Goal: Use online tool/utility: Use online tool/utility

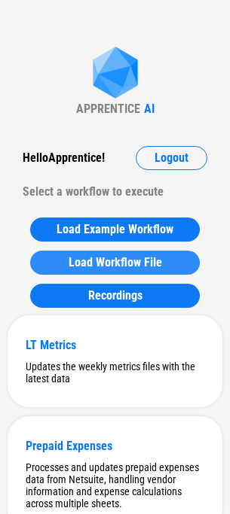
click at [82, 257] on span "Load Workflow File" at bounding box center [114, 263] width 93 height 12
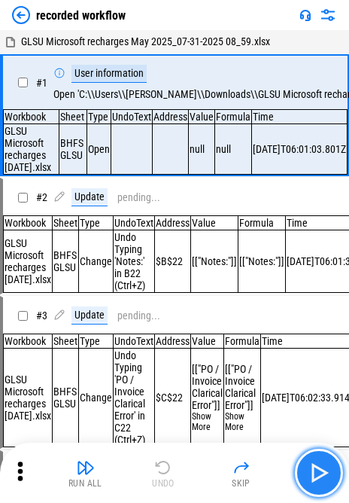
click at [240, 473] on img "button" at bounding box center [319, 473] width 24 height 24
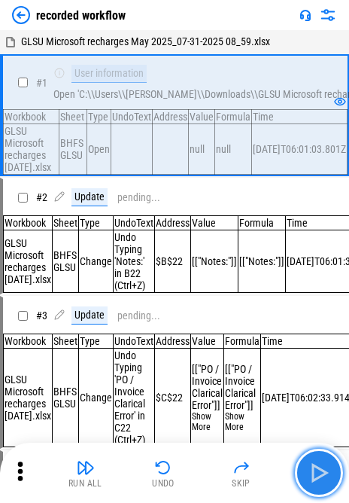
click at [240, 473] on img "button" at bounding box center [319, 473] width 24 height 24
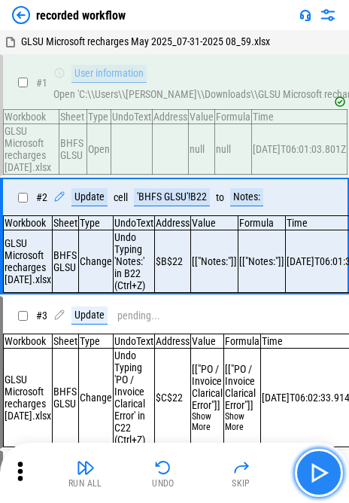
click at [240, 473] on img "button" at bounding box center [319, 473] width 24 height 24
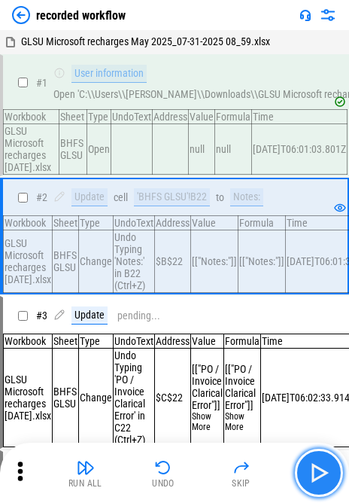
click at [240, 473] on img "button" at bounding box center [319, 473] width 24 height 24
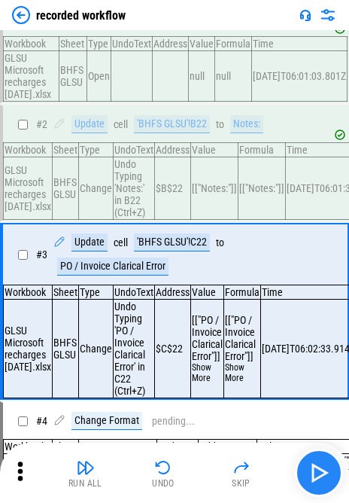
scroll to position [138, 0]
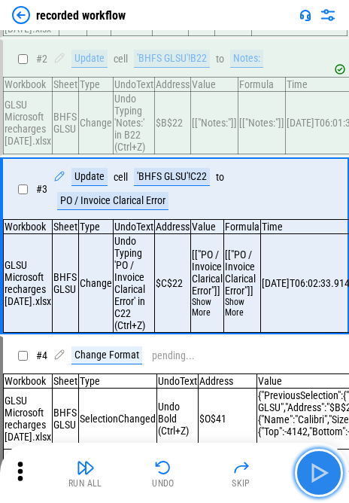
click at [240, 472] on img "button" at bounding box center [319, 473] width 24 height 24
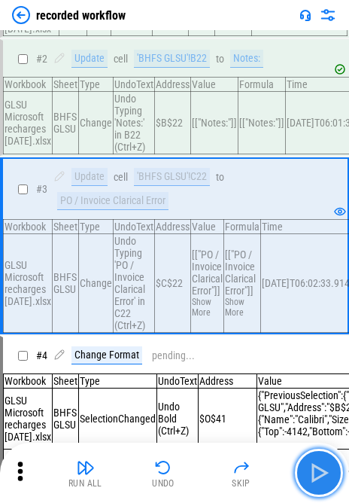
click at [240, 472] on img "button" at bounding box center [319, 473] width 24 height 24
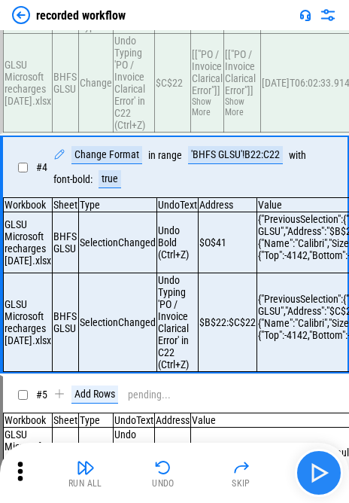
scroll to position [350, 0]
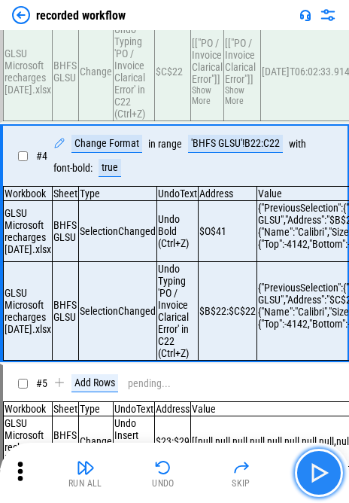
click at [240, 472] on img "button" at bounding box center [319, 473] width 24 height 24
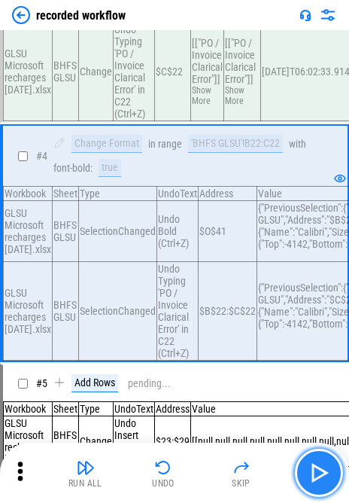
click at [240, 472] on img "button" at bounding box center [319, 473] width 24 height 24
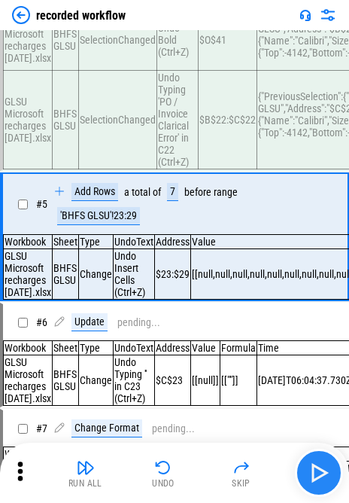
scroll to position [549, 0]
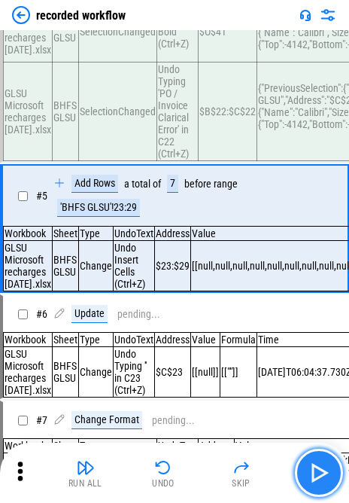
click at [240, 472] on img "button" at bounding box center [319, 473] width 24 height 24
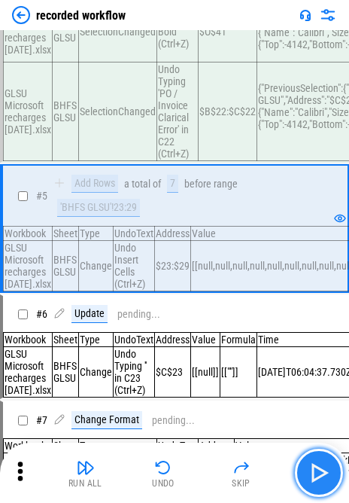
click at [240, 472] on img "button" at bounding box center [319, 473] width 24 height 24
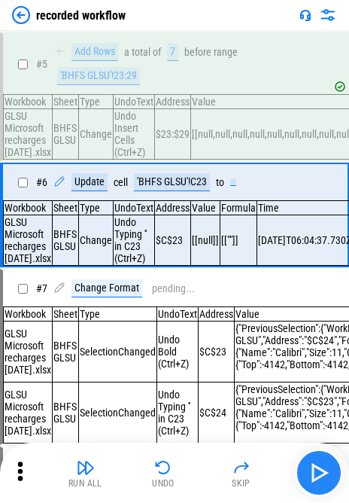
scroll to position [684, 0]
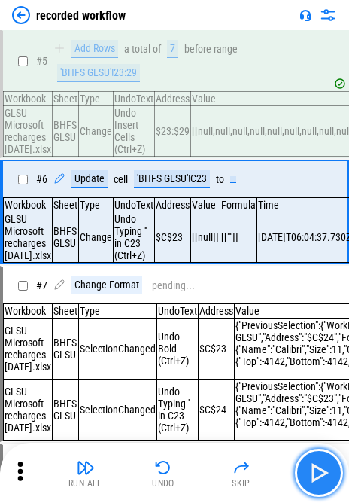
click at [240, 472] on img "button" at bounding box center [319, 473] width 24 height 24
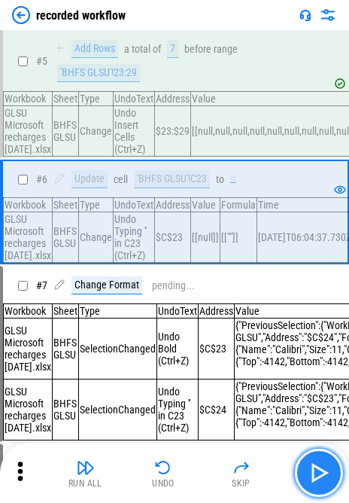
click at [240, 472] on img "button" at bounding box center [319, 473] width 24 height 24
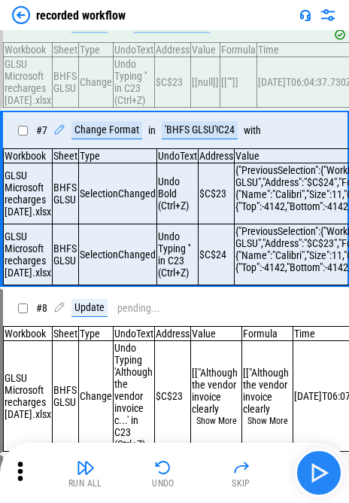
scroll to position [840, 0]
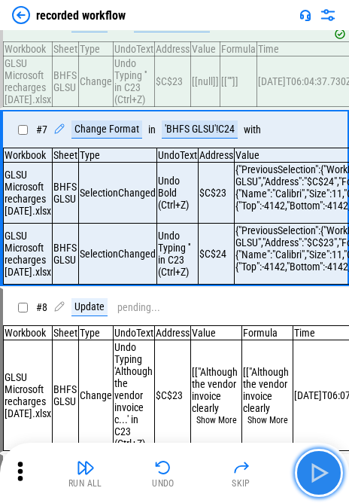
click at [240, 472] on img "button" at bounding box center [319, 473] width 24 height 24
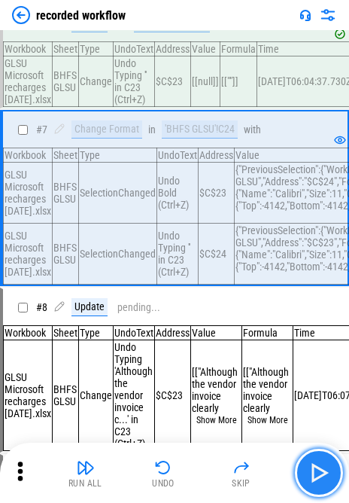
click at [240, 472] on img "button" at bounding box center [319, 473] width 24 height 24
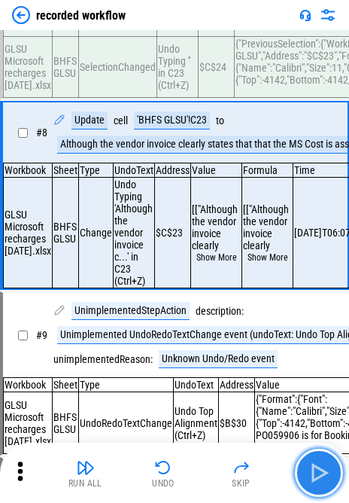
click at [240, 472] on img "button" at bounding box center [319, 473] width 24 height 24
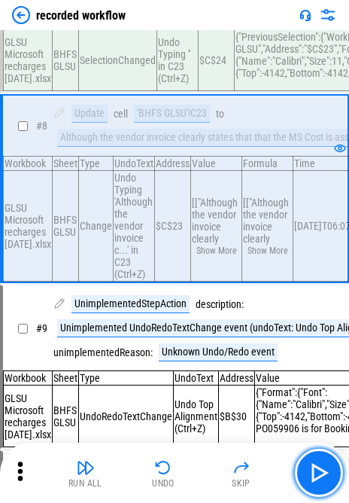
click at [240, 459] on button "button" at bounding box center [319, 473] width 48 height 48
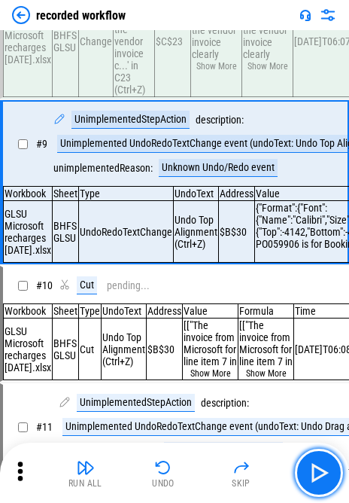
click at [240, 461] on button "button" at bounding box center [319, 473] width 48 height 48
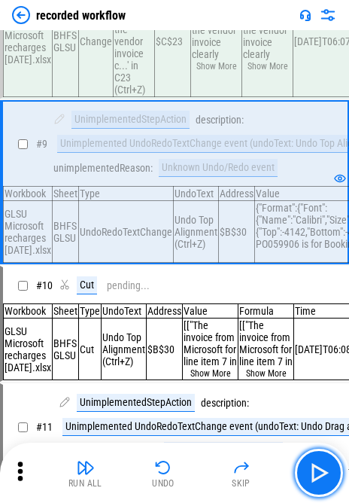
click at [240, 461] on button "button" at bounding box center [319, 473] width 48 height 48
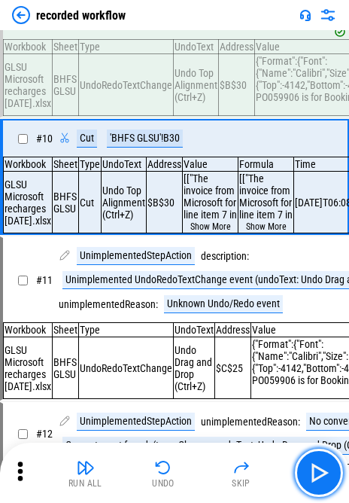
click at [240, 461] on button "button" at bounding box center [319, 473] width 48 height 48
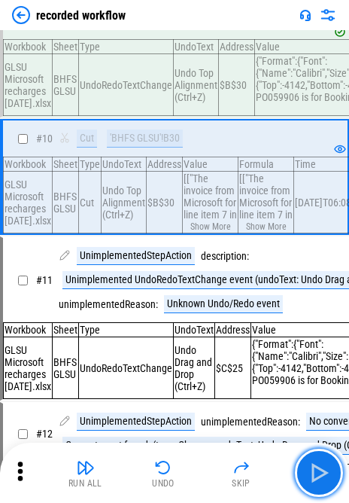
click at [240, 461] on button "button" at bounding box center [319, 473] width 48 height 48
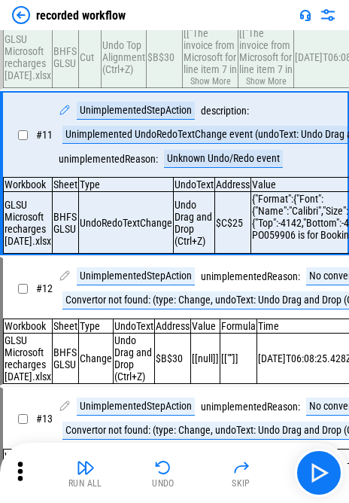
scroll to position [1511, 0]
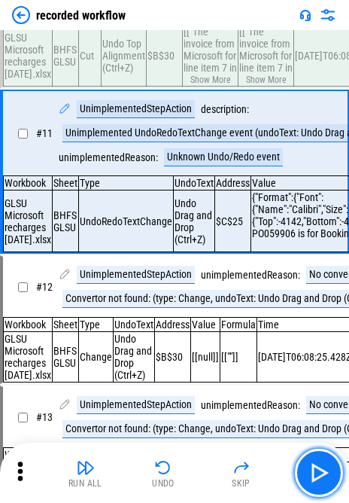
click at [240, 461] on button "button" at bounding box center [319, 473] width 48 height 48
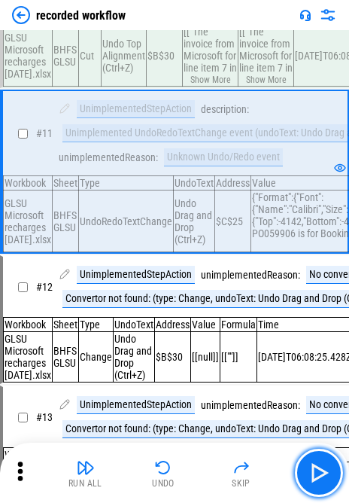
click at [240, 461] on button "button" at bounding box center [319, 473] width 48 height 48
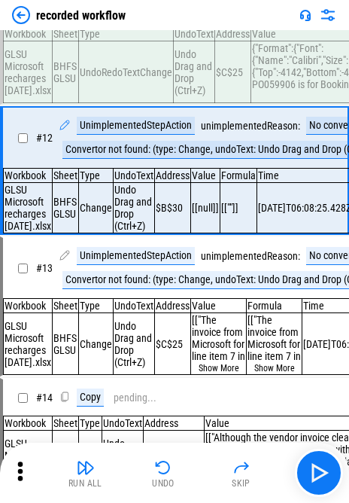
scroll to position [1670, 0]
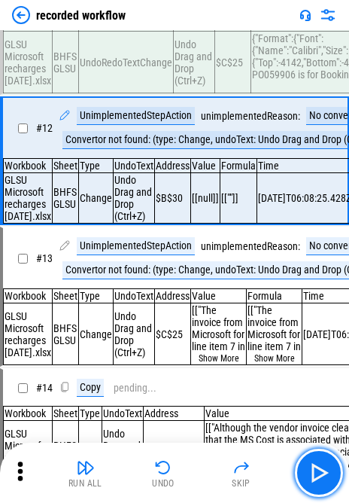
click at [240, 461] on button "button" at bounding box center [319, 473] width 48 height 48
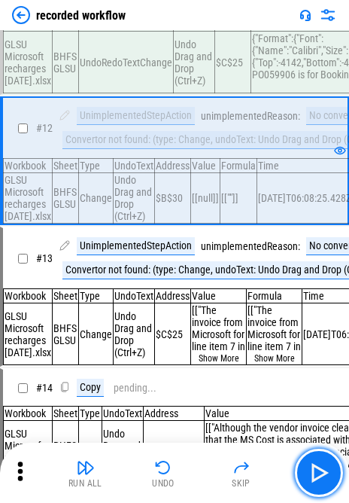
click at [240, 461] on button "button" at bounding box center [319, 473] width 48 height 48
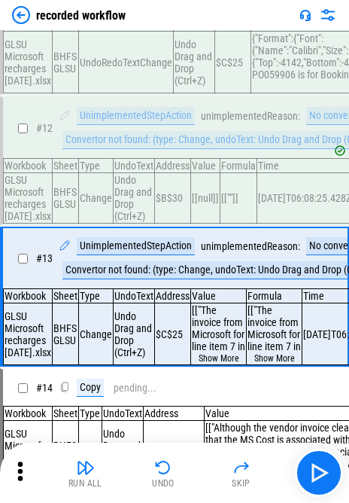
scroll to position [1817, 0]
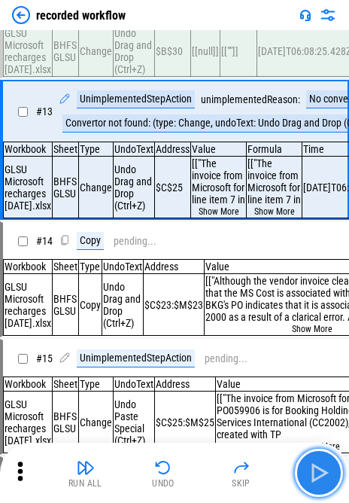
click at [240, 469] on img "button" at bounding box center [319, 473] width 24 height 24
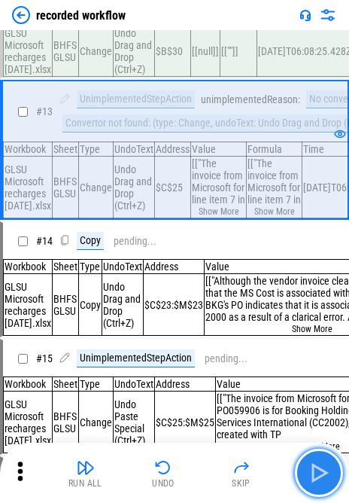
click at [240, 469] on img "button" at bounding box center [319, 473] width 24 height 24
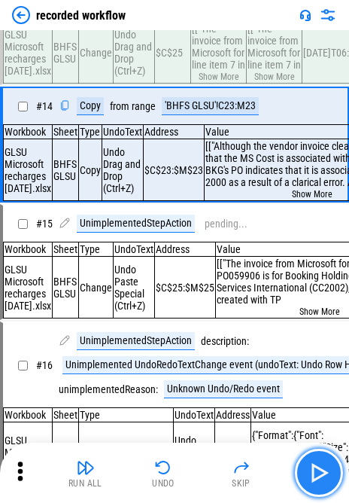
click at [240, 469] on img "button" at bounding box center [319, 473] width 24 height 24
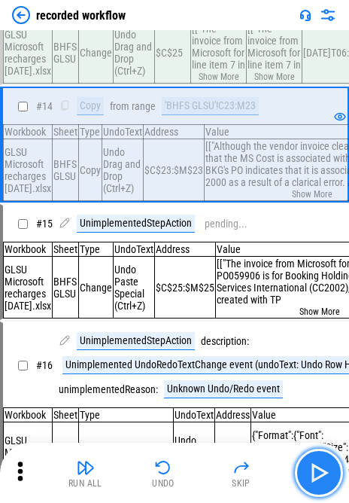
click at [240, 469] on img "button" at bounding box center [319, 473] width 24 height 24
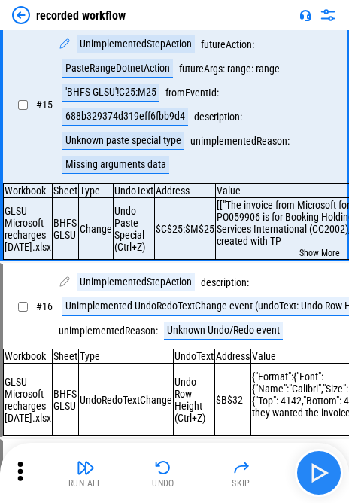
scroll to position [2134, 0]
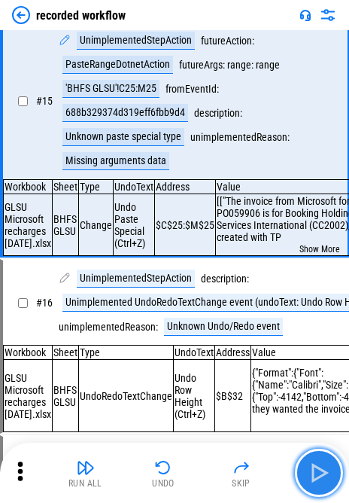
click at [240, 469] on img "button" at bounding box center [319, 473] width 24 height 24
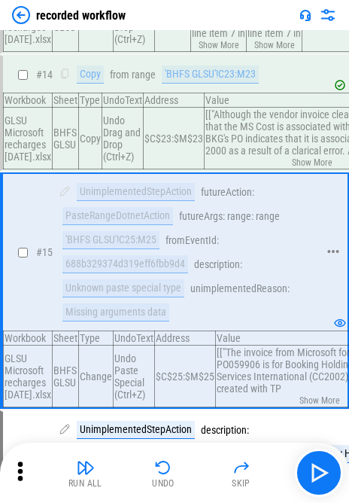
scroll to position [1984, 0]
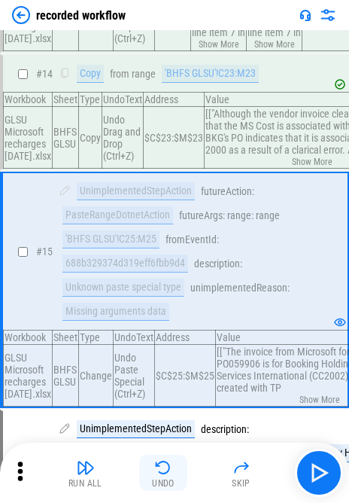
click at [165, 476] on button "Undo" at bounding box center [163, 473] width 48 height 36
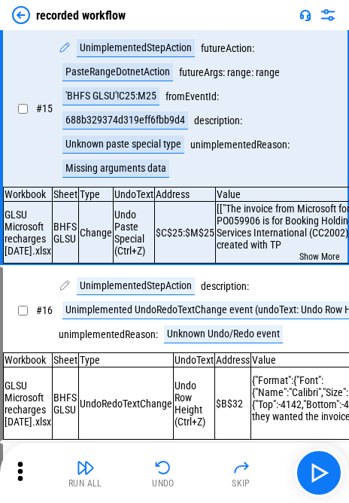
scroll to position [2134, 0]
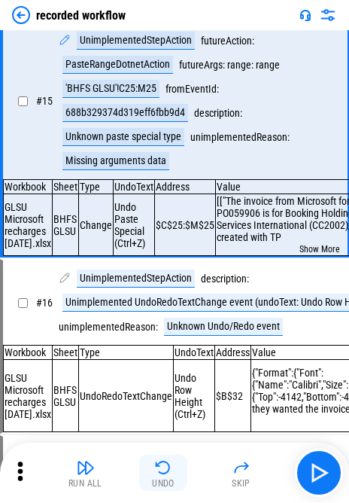
click at [153, 468] on button "Undo" at bounding box center [163, 473] width 48 height 36
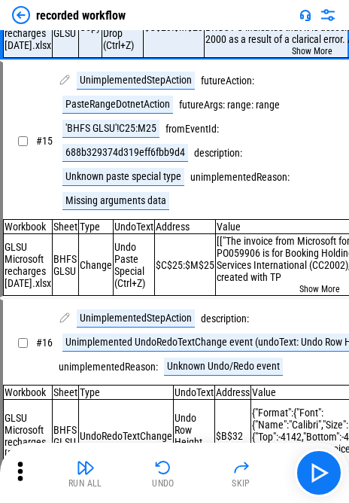
scroll to position [2059, 0]
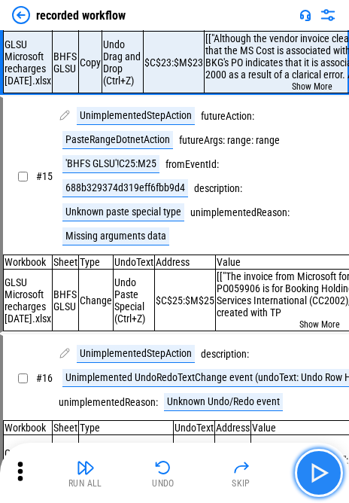
click at [240, 481] on button "button" at bounding box center [319, 473] width 48 height 48
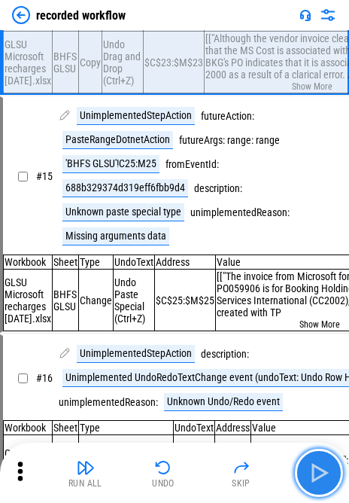
click at [240, 478] on button "button" at bounding box center [319, 473] width 48 height 48
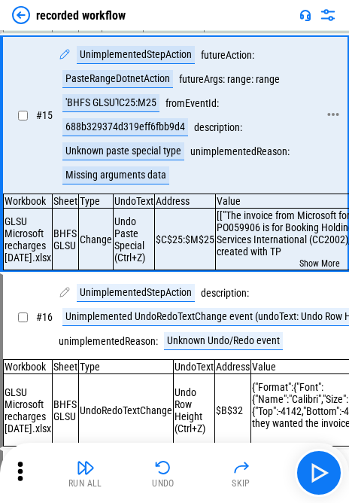
scroll to position [2134, 0]
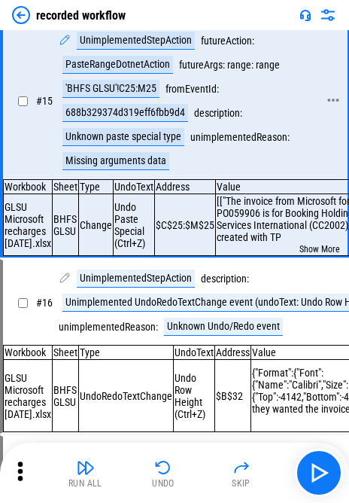
click at [101, 98] on div "'BHFS GLSU'!C25:M25" at bounding box center [110, 89] width 97 height 18
click at [240, 461] on img "button" at bounding box center [319, 473] width 24 height 24
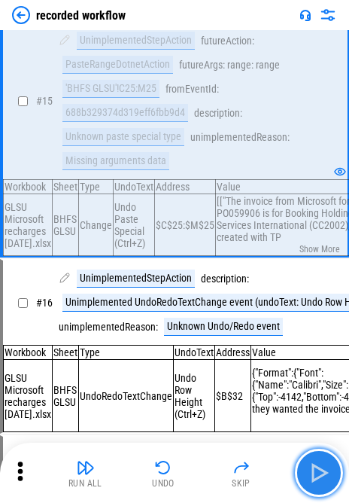
click at [240, 466] on img "button" at bounding box center [319, 473] width 24 height 24
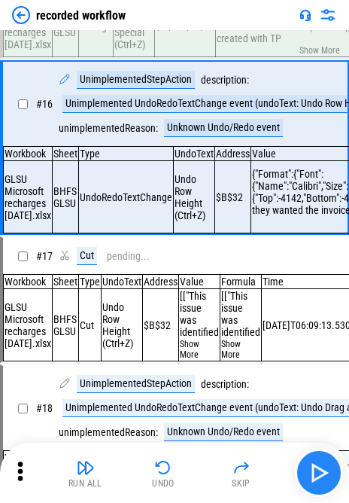
scroll to position [2344, 0]
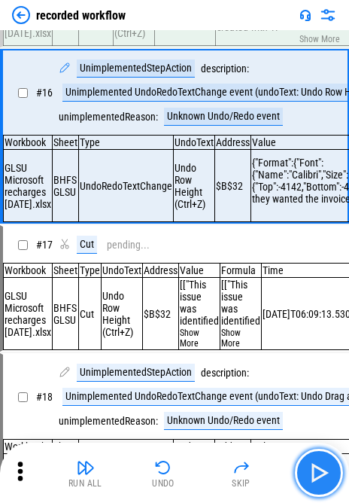
click at [240, 467] on button "button" at bounding box center [319, 473] width 48 height 48
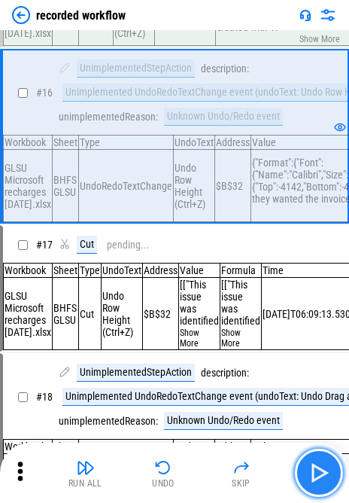
click at [240, 467] on img "button" at bounding box center [319, 473] width 24 height 24
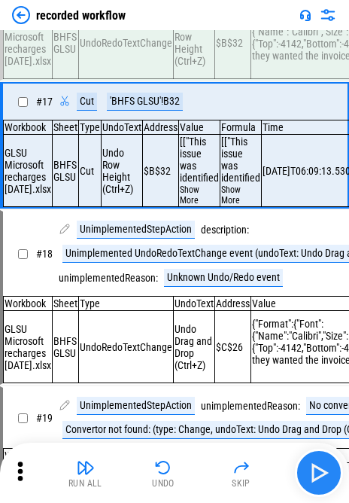
scroll to position [2494, 0]
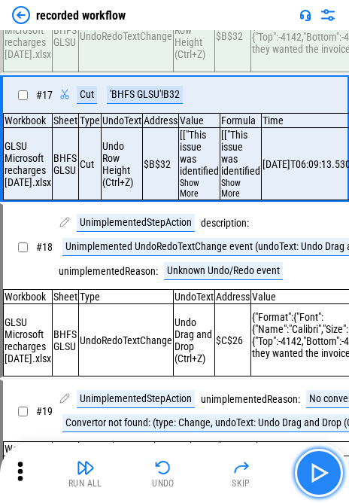
click at [240, 481] on button "button" at bounding box center [319, 473] width 48 height 48
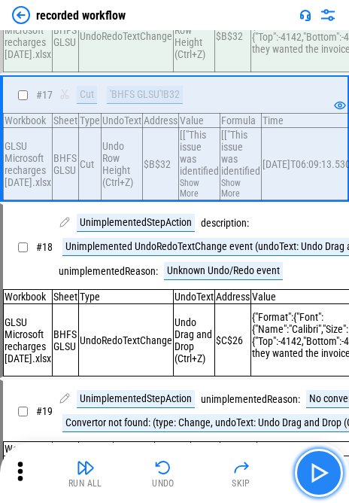
click at [240, 481] on button "button" at bounding box center [319, 473] width 48 height 48
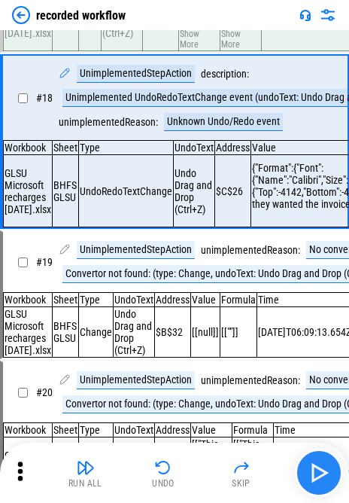
scroll to position [2644, 0]
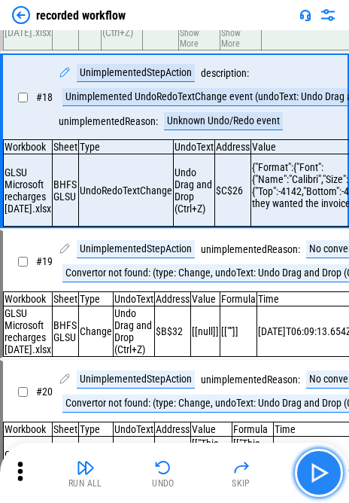
click at [240, 480] on button "button" at bounding box center [319, 473] width 48 height 48
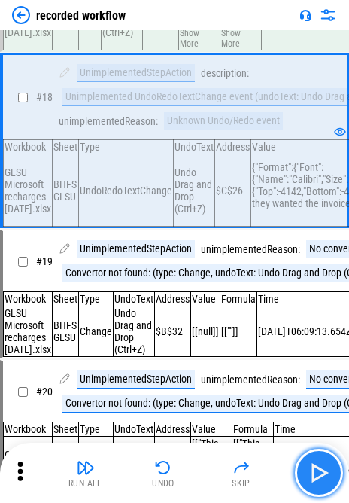
click at [240, 480] on button "button" at bounding box center [319, 473] width 48 height 48
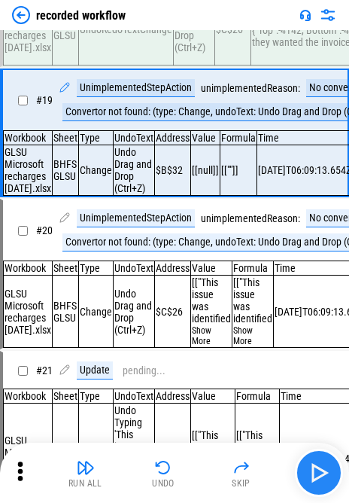
scroll to position [2806, 0]
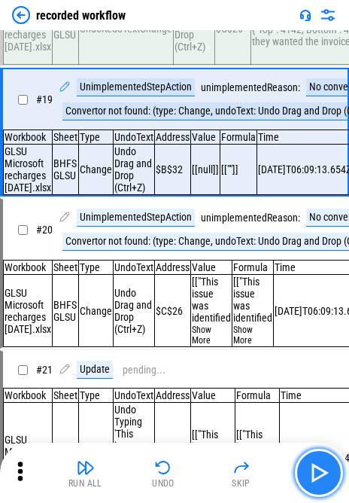
click at [240, 480] on button "button" at bounding box center [319, 473] width 48 height 48
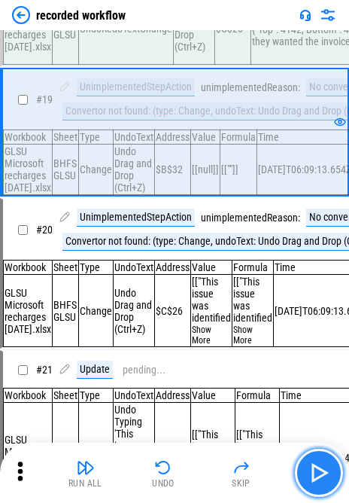
click at [240, 480] on button "button" at bounding box center [319, 473] width 48 height 48
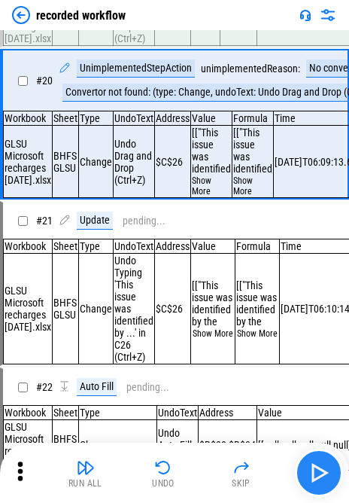
scroll to position [2955, 0]
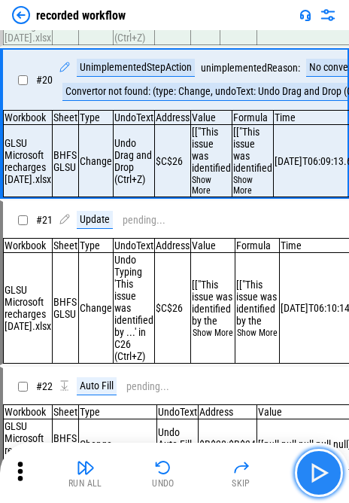
click at [240, 480] on button "button" at bounding box center [319, 473] width 48 height 48
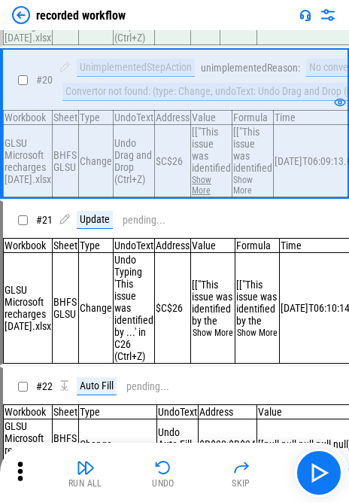
click at [196, 196] on button "Show More" at bounding box center [211, 185] width 39 height 21
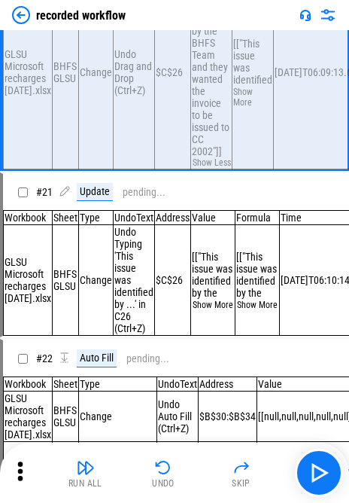
scroll to position [3106, 0]
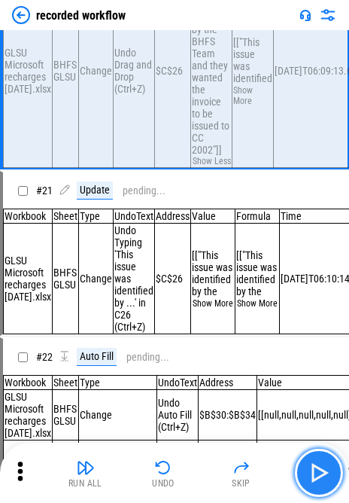
click at [240, 475] on button "button" at bounding box center [319, 473] width 48 height 48
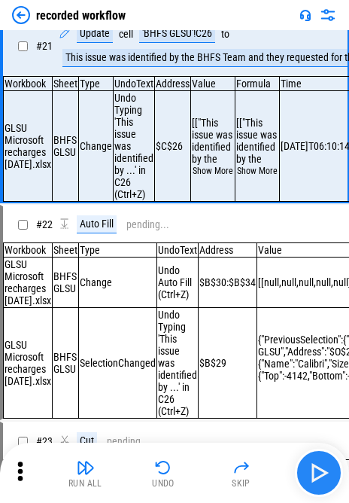
scroll to position [3263, 0]
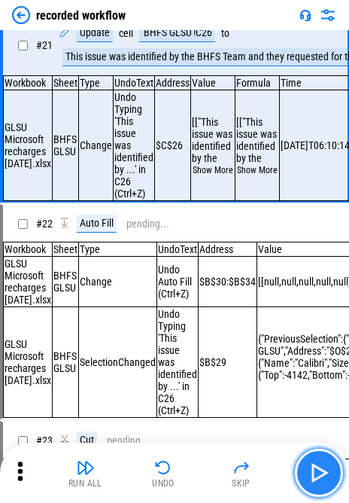
click at [240, 475] on button "button" at bounding box center [319, 473] width 48 height 48
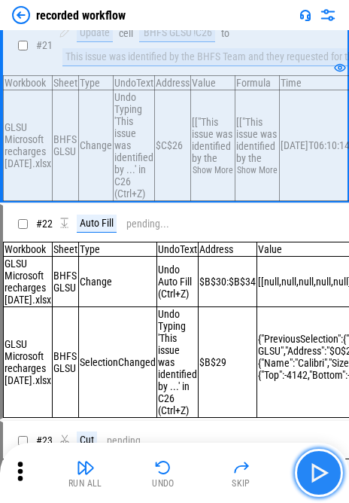
click at [240, 475] on button "button" at bounding box center [319, 473] width 48 height 48
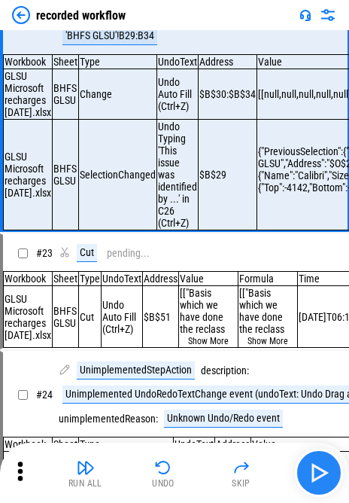
scroll to position [3494, 0]
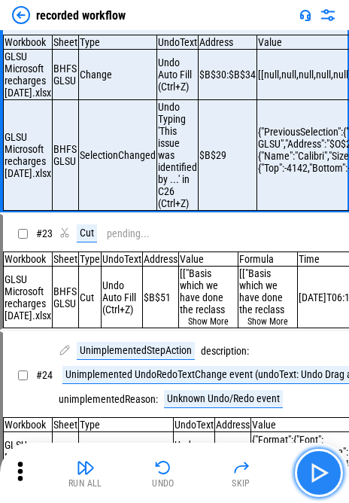
click at [240, 475] on button "button" at bounding box center [319, 473] width 48 height 48
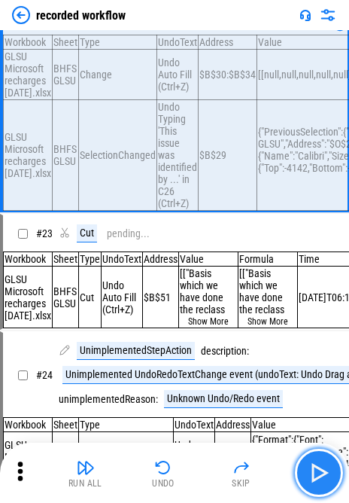
click at [240, 475] on button "button" at bounding box center [319, 473] width 48 height 48
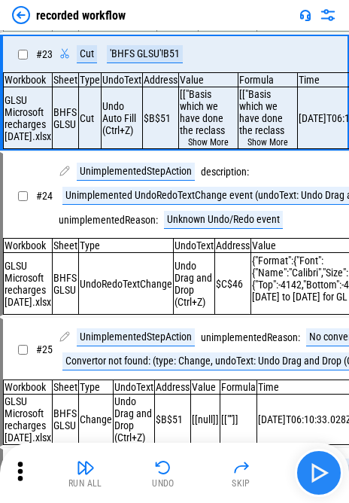
scroll to position [3688, 0]
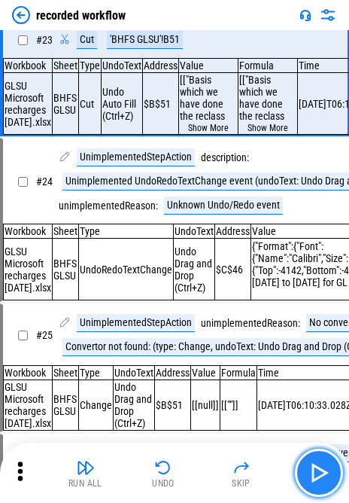
click at [240, 475] on button "button" at bounding box center [319, 473] width 48 height 48
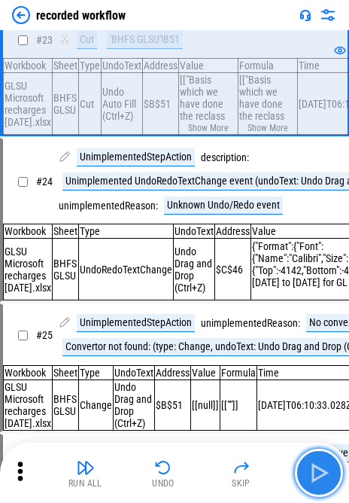
click at [240, 475] on button "button" at bounding box center [319, 473] width 48 height 48
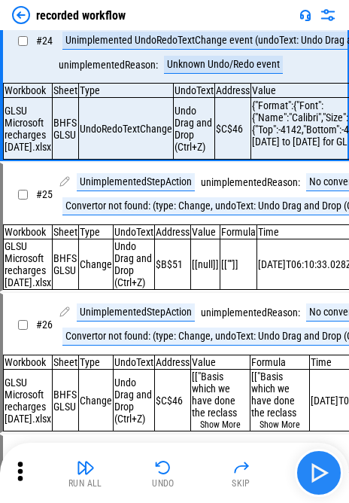
scroll to position [3834, 0]
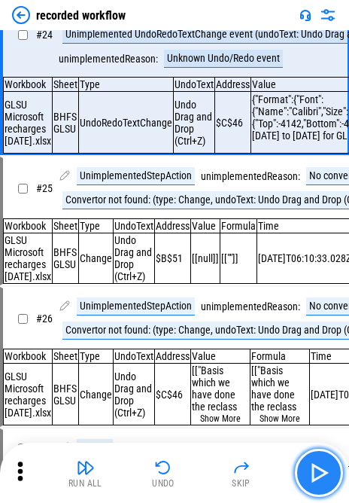
click at [240, 475] on button "button" at bounding box center [319, 473] width 48 height 48
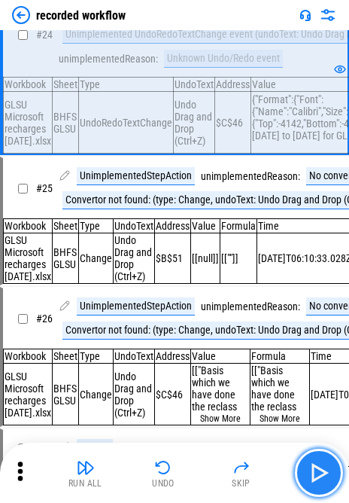
click at [240, 475] on button "button" at bounding box center [319, 473] width 48 height 48
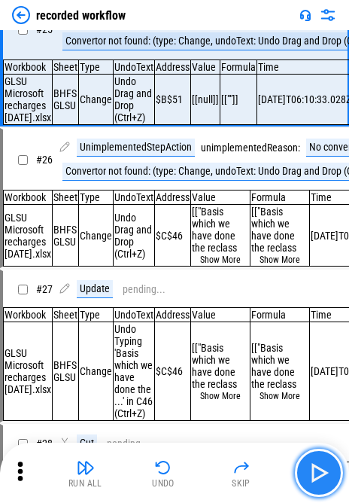
click at [240, 475] on button "button" at bounding box center [319, 473] width 48 height 48
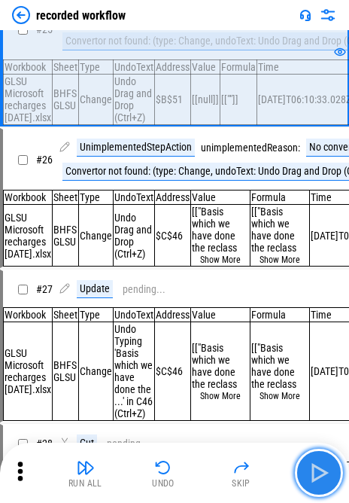
click at [240, 475] on button "button" at bounding box center [319, 473] width 48 height 48
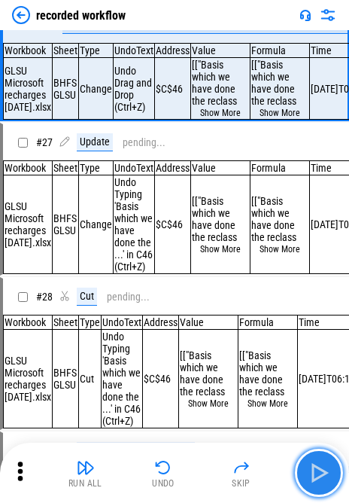
click at [240, 475] on button "button" at bounding box center [319, 473] width 48 height 48
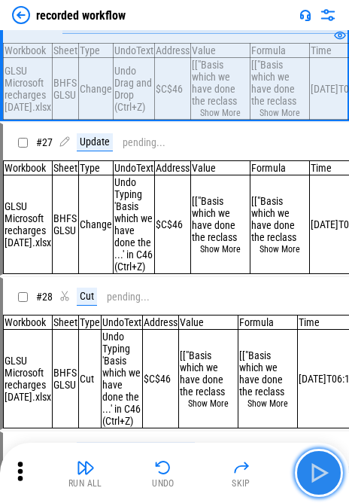
click at [240, 475] on button "button" at bounding box center [319, 473] width 48 height 48
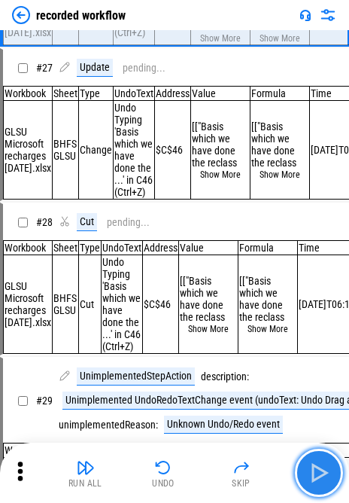
click at [240, 475] on button "button" at bounding box center [319, 473] width 48 height 48
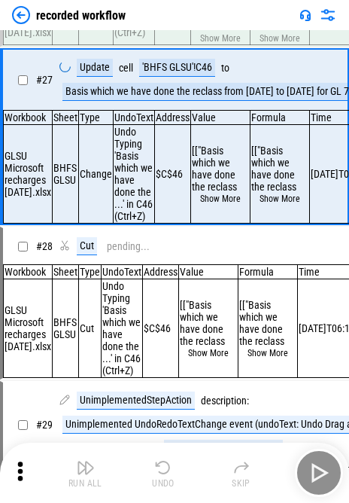
scroll to position [4269, 0]
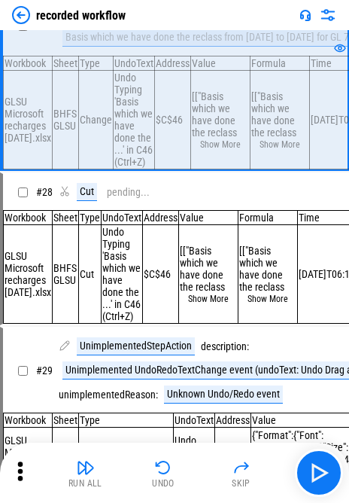
click at [239, 47] on div "Basis which we have done the reclass from 2000 to 2002 for GL 74101800 and issu…" at bounding box center [333, 38] width 543 height 18
click at [240, 47] on div "Basis which we have done the reclass from 2000 to 2002 for GL 74101800 and issu…" at bounding box center [333, 38] width 543 height 18
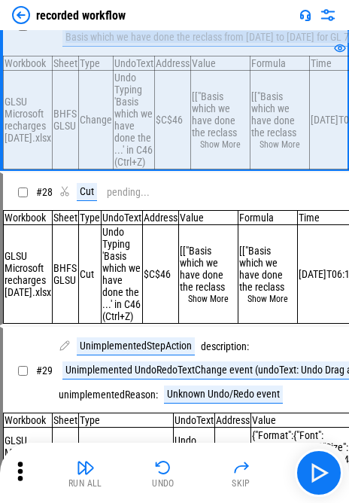
click at [240, 47] on div "Basis which we have done the reclass from 2000 to 2002 for GL 74101800 and issu…" at bounding box center [333, 38] width 543 height 18
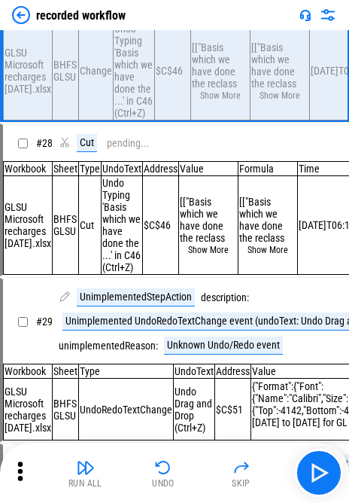
scroll to position [4344, 0]
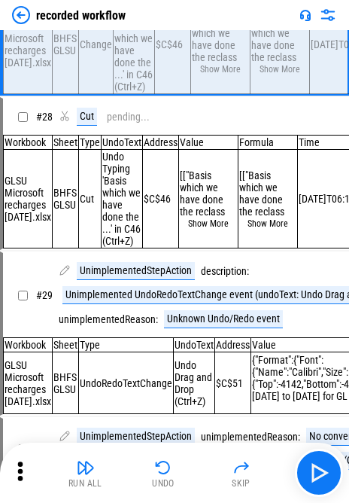
click at [240, 468] on img "button" at bounding box center [319, 473] width 24 height 24
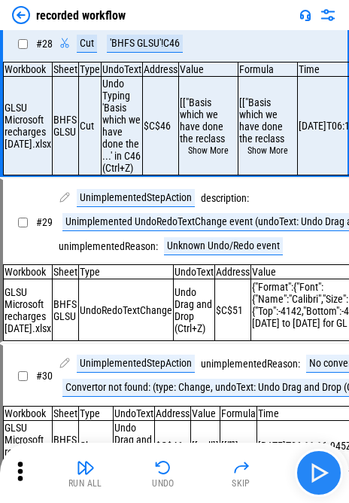
scroll to position [4479, 0]
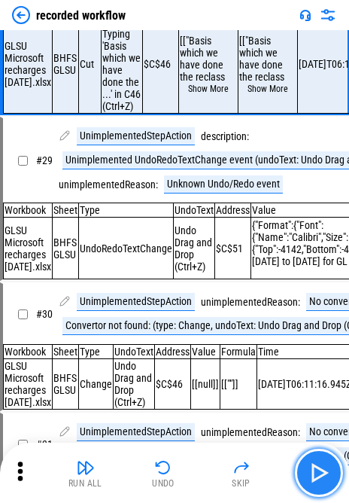
click at [240, 468] on img "button" at bounding box center [319, 473] width 24 height 24
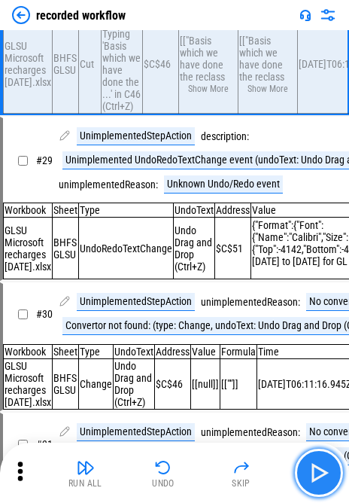
click at [240, 462] on img "button" at bounding box center [319, 473] width 24 height 24
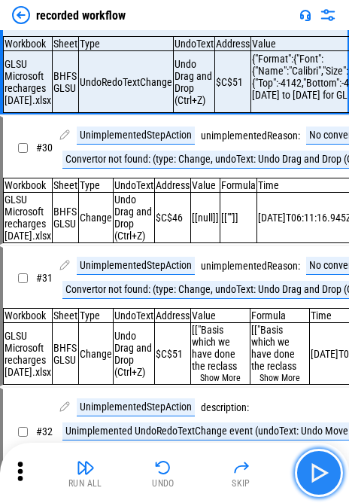
click at [240, 461] on img "button" at bounding box center [319, 473] width 24 height 24
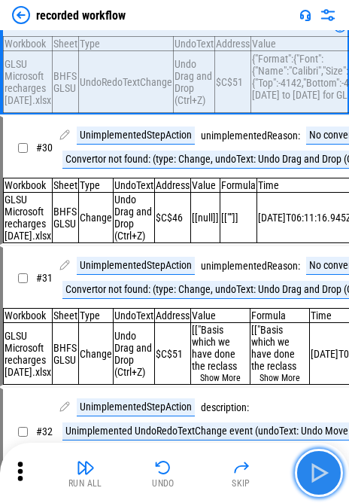
click at [240, 461] on img "button" at bounding box center [319, 473] width 24 height 24
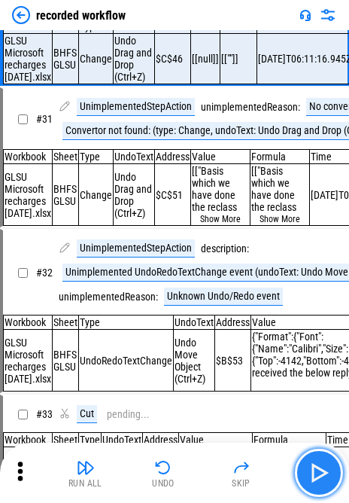
click at [240, 461] on img "button" at bounding box center [319, 473] width 24 height 24
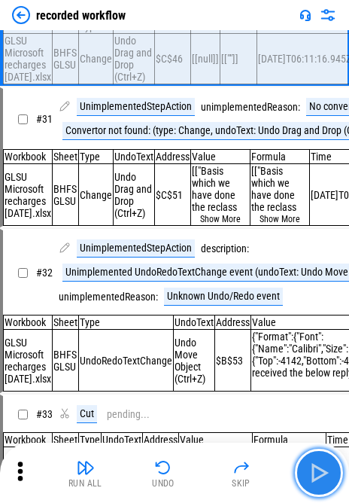
click at [240, 461] on img "button" at bounding box center [319, 473] width 24 height 24
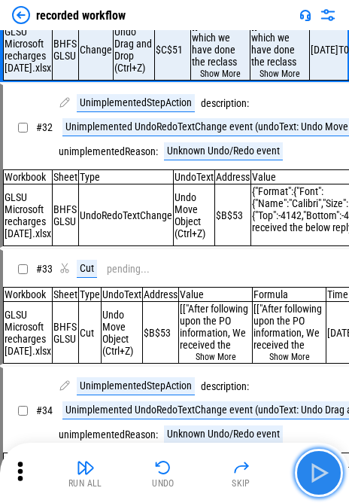
click at [240, 461] on img "button" at bounding box center [319, 473] width 24 height 24
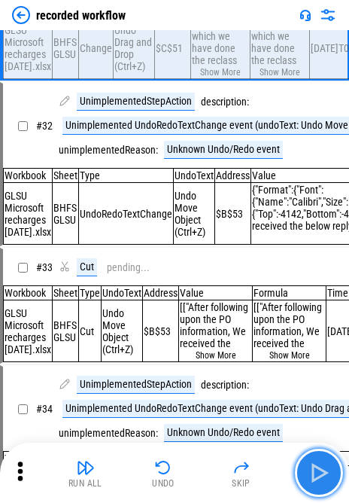
click at [240, 461] on img "button" at bounding box center [319, 473] width 24 height 24
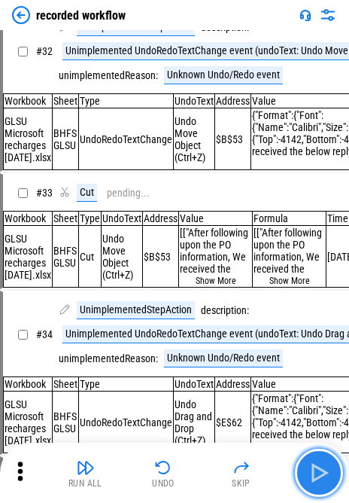
click at [240, 461] on img "button" at bounding box center [319, 473] width 24 height 24
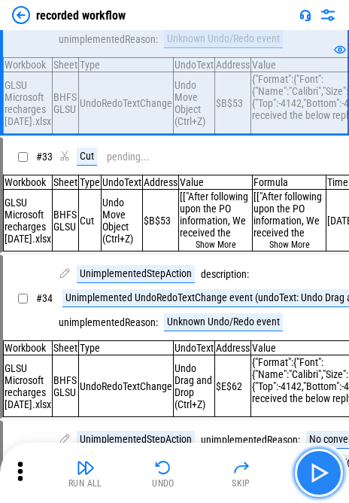
click at [240, 461] on img "button" at bounding box center [319, 473] width 24 height 24
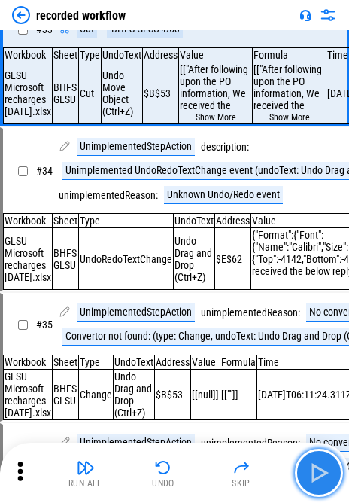
click at [240, 461] on img "button" at bounding box center [319, 473] width 24 height 24
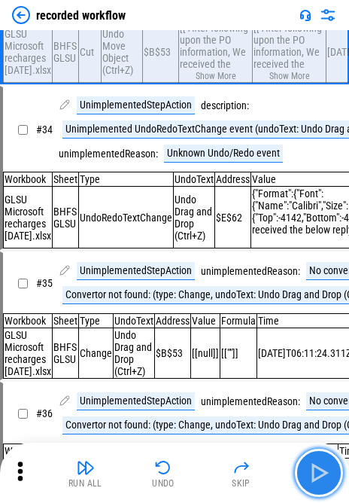
click at [240, 461] on img "button" at bounding box center [319, 473] width 24 height 24
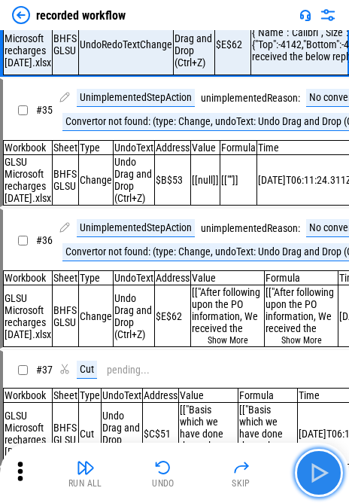
click at [240, 461] on img "button" at bounding box center [319, 473] width 24 height 24
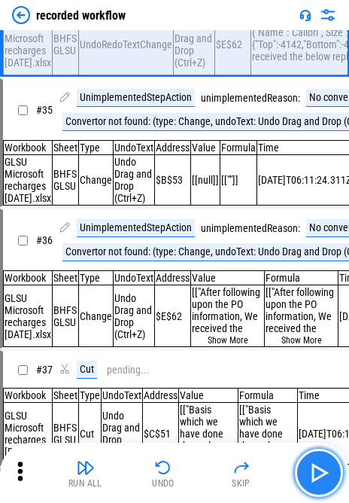
click at [240, 461] on img "button" at bounding box center [319, 473] width 24 height 24
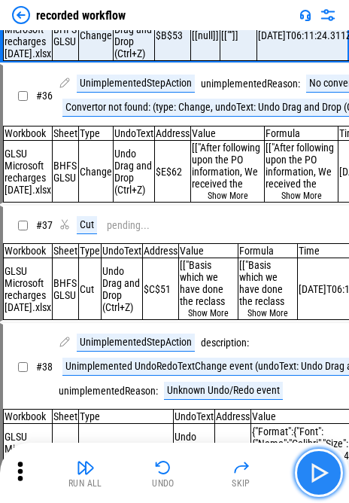
click at [240, 461] on img "button" at bounding box center [319, 473] width 24 height 24
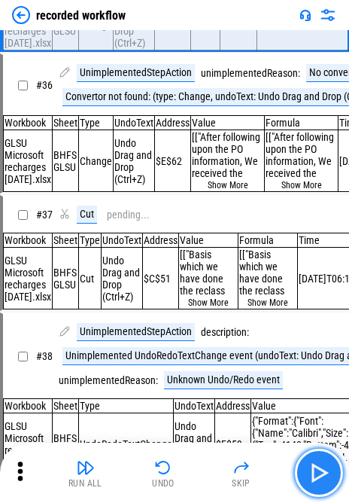
click at [240, 461] on img "button" at bounding box center [319, 473] width 24 height 24
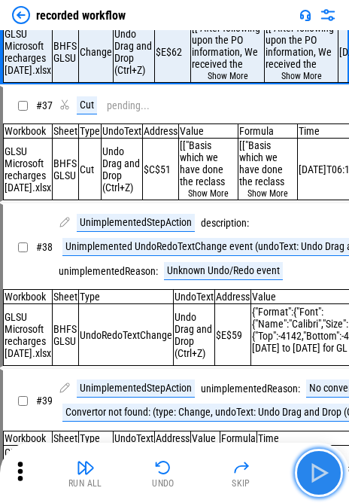
click at [240, 461] on img "button" at bounding box center [319, 473] width 24 height 24
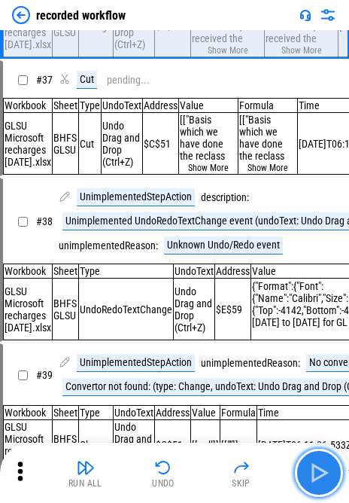
click at [240, 461] on img "button" at bounding box center [319, 473] width 24 height 24
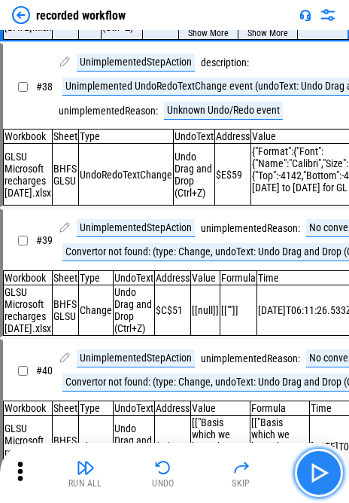
click at [240, 461] on img "button" at bounding box center [319, 473] width 24 height 24
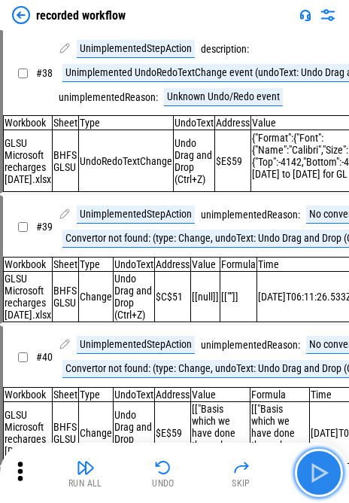
click at [240, 461] on img "button" at bounding box center [319, 473] width 24 height 24
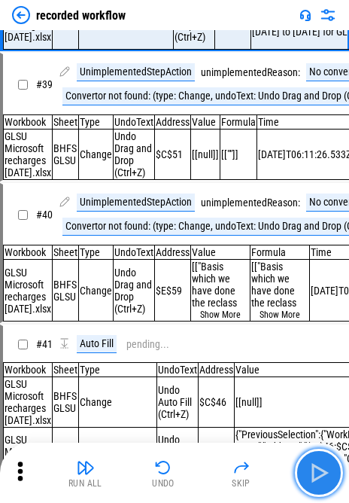
click at [240, 461] on img "button" at bounding box center [319, 473] width 24 height 24
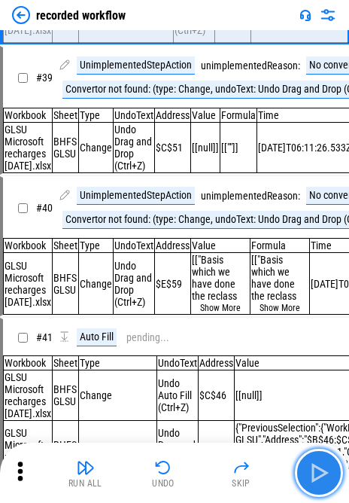
click at [240, 461] on img "button" at bounding box center [319, 473] width 24 height 24
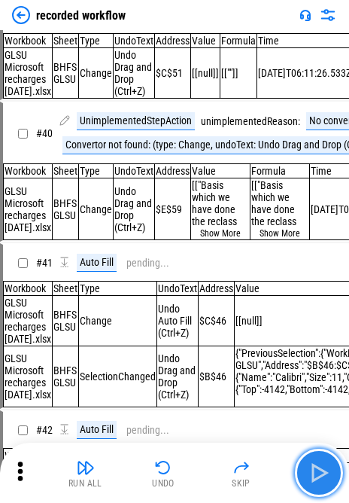
click at [240, 461] on img "button" at bounding box center [319, 473] width 24 height 24
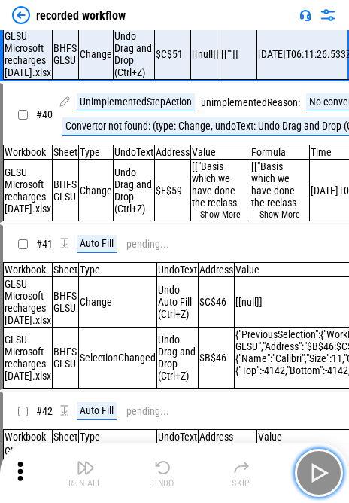
click at [240, 461] on img "button" at bounding box center [319, 473] width 24 height 24
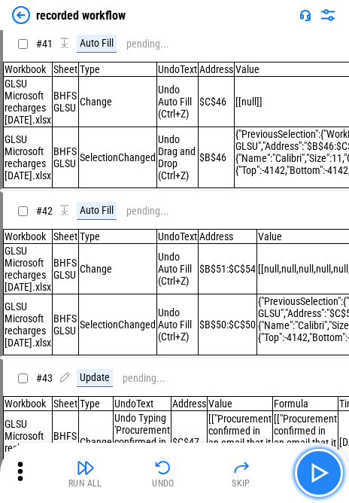
click at [240, 461] on img "button" at bounding box center [319, 473] width 24 height 24
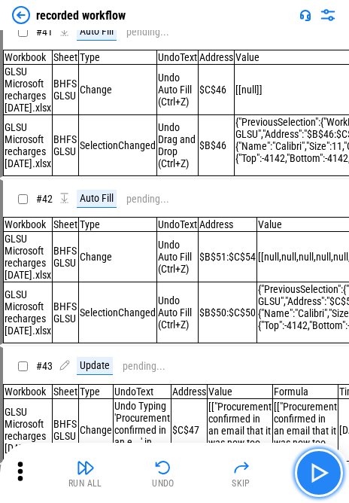
click at [240, 461] on img "button" at bounding box center [319, 473] width 24 height 24
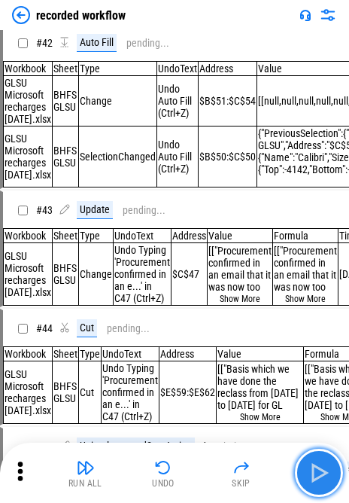
click at [240, 461] on img "button" at bounding box center [319, 473] width 24 height 24
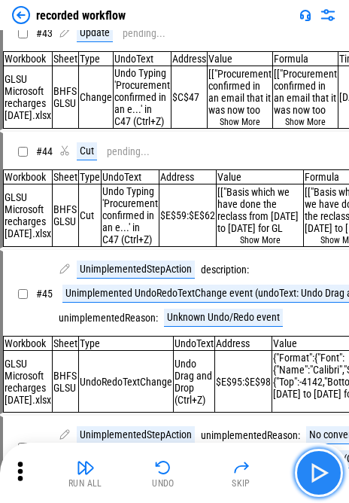
click at [240, 461] on img "button" at bounding box center [319, 473] width 24 height 24
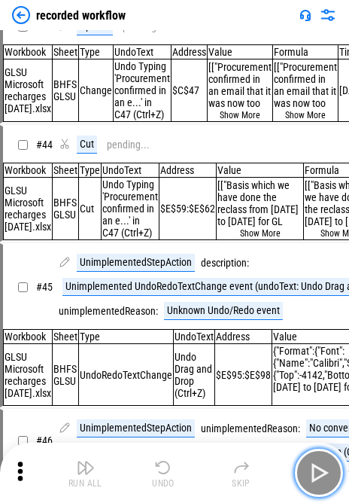
click at [240, 461] on img "button" at bounding box center [319, 473] width 24 height 24
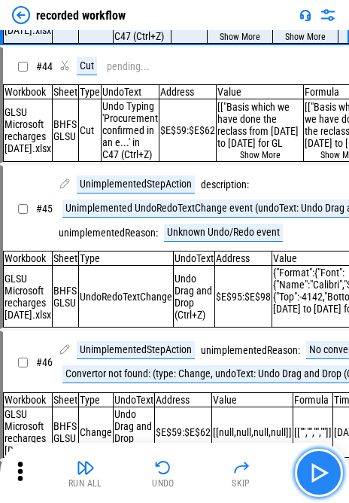
click at [240, 461] on img "button" at bounding box center [319, 473] width 24 height 24
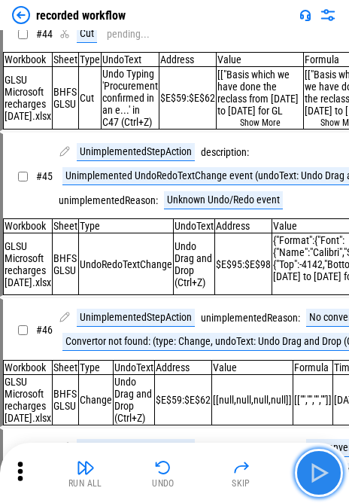
click at [240, 461] on img "button" at bounding box center [319, 473] width 24 height 24
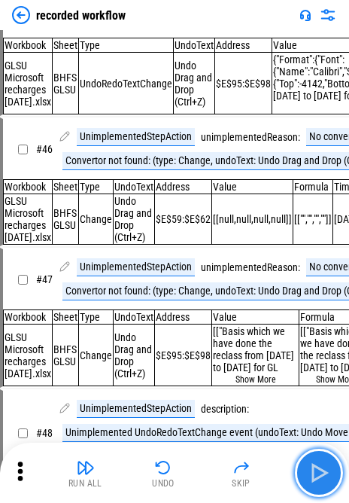
click at [240, 461] on img "button" at bounding box center [319, 473] width 24 height 24
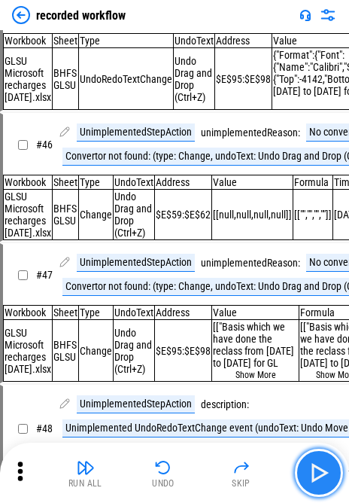
click at [240, 461] on img "button" at bounding box center [319, 473] width 24 height 24
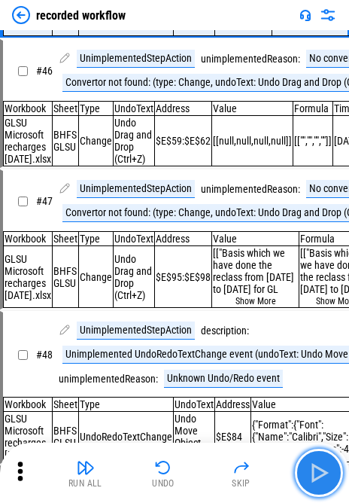
click at [240, 461] on img "button" at bounding box center [319, 473] width 24 height 24
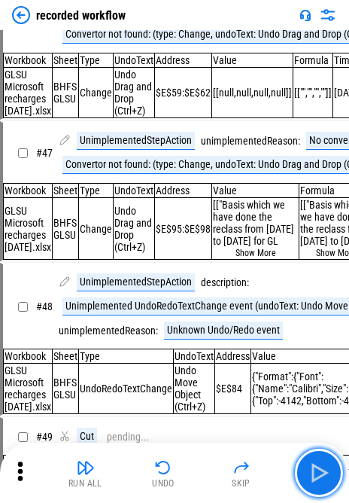
click at [240, 459] on button "button" at bounding box center [319, 473] width 48 height 48
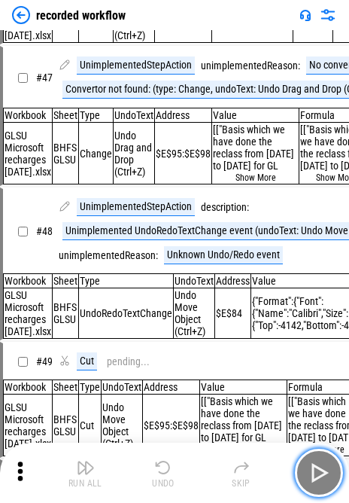
click at [240, 459] on button "button" at bounding box center [319, 473] width 48 height 48
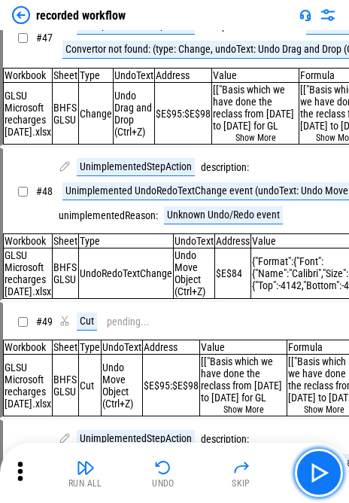
click at [240, 459] on button "button" at bounding box center [319, 473] width 48 height 48
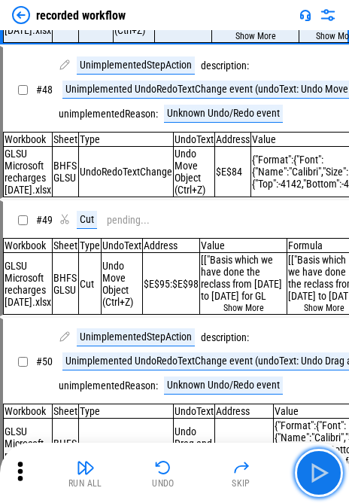
click at [240, 459] on button "button" at bounding box center [319, 473] width 48 height 48
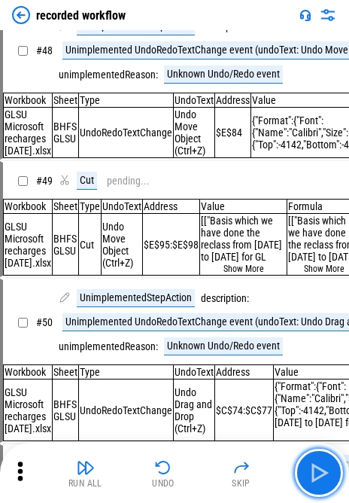
click at [240, 459] on button "button" at bounding box center [319, 473] width 48 height 48
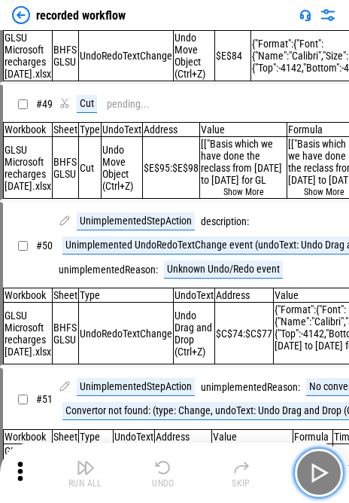
click at [240, 459] on button "button" at bounding box center [319, 473] width 48 height 48
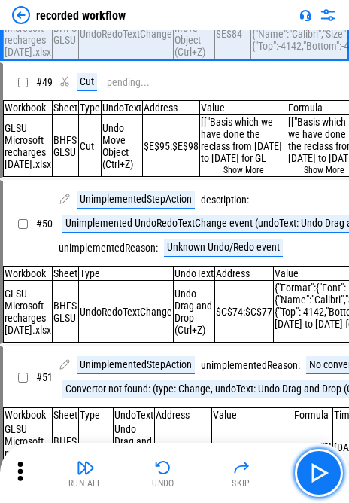
click at [240, 459] on button "button" at bounding box center [319, 473] width 48 height 48
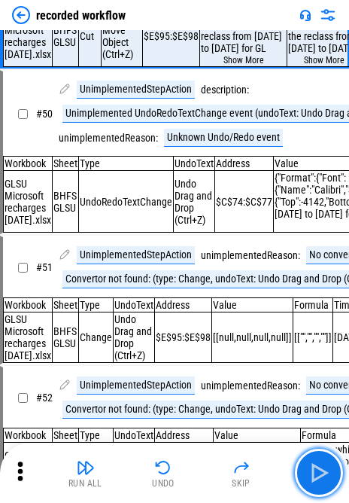
click at [240, 459] on button "button" at bounding box center [319, 473] width 48 height 48
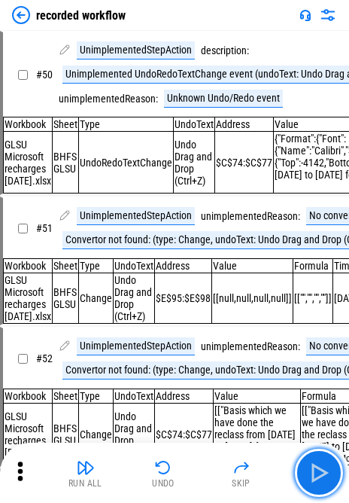
click at [240, 459] on button "button" at bounding box center [319, 473] width 48 height 48
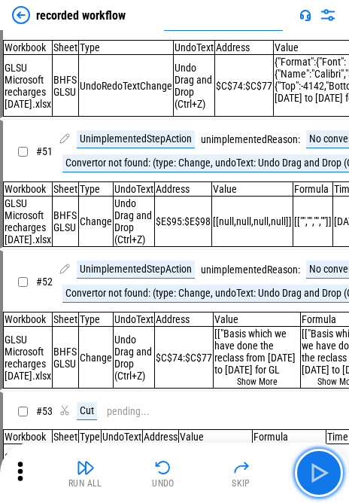
click at [240, 459] on button "button" at bounding box center [319, 473] width 48 height 48
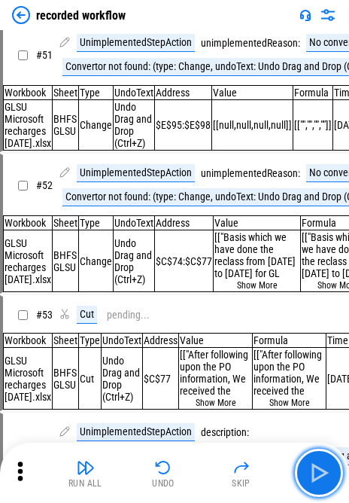
click at [240, 459] on button "button" at bounding box center [319, 473] width 48 height 48
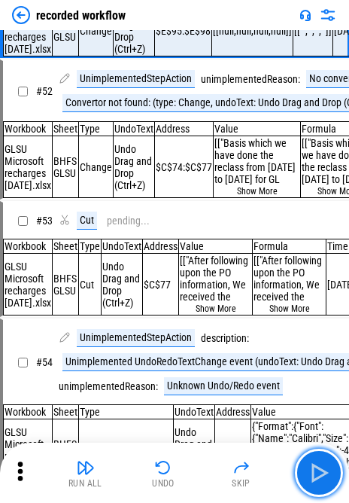
click at [240, 459] on button "button" at bounding box center [319, 473] width 48 height 48
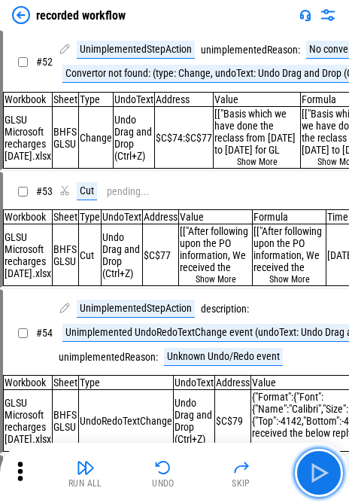
click at [240, 459] on button "button" at bounding box center [319, 473] width 48 height 48
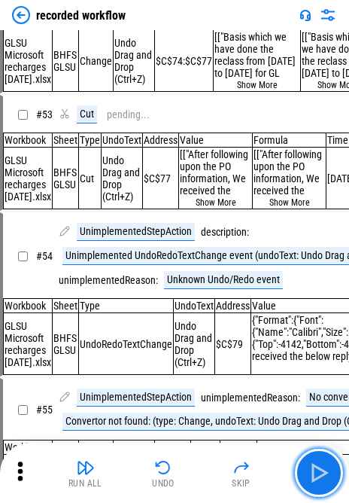
click at [240, 459] on button "button" at bounding box center [319, 473] width 48 height 48
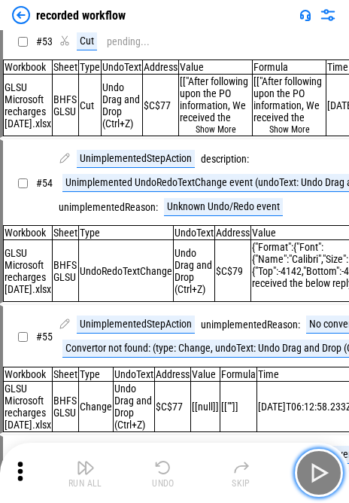
click at [240, 459] on button "button" at bounding box center [319, 473] width 48 height 48
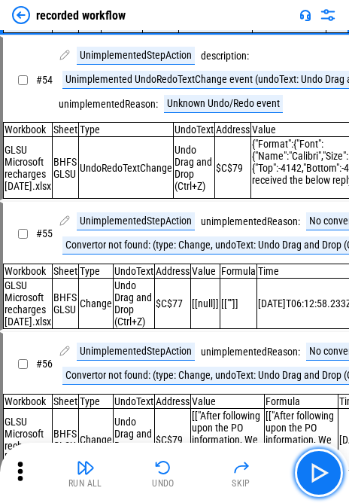
click at [240, 459] on button "button" at bounding box center [319, 473] width 48 height 48
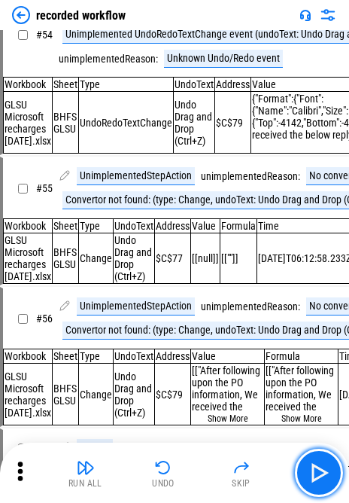
click at [240, 459] on button "button" at bounding box center [319, 473] width 48 height 48
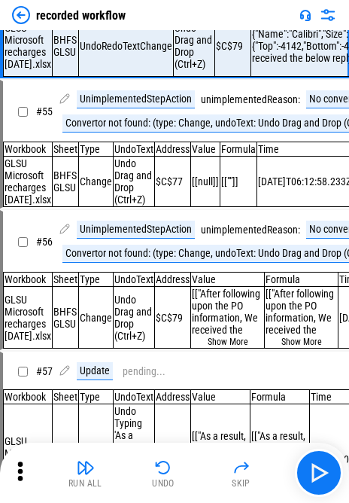
scroll to position [8494, 0]
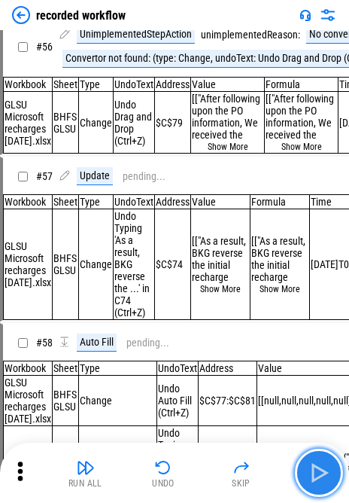
click at [240, 482] on button "button" at bounding box center [319, 473] width 48 height 48
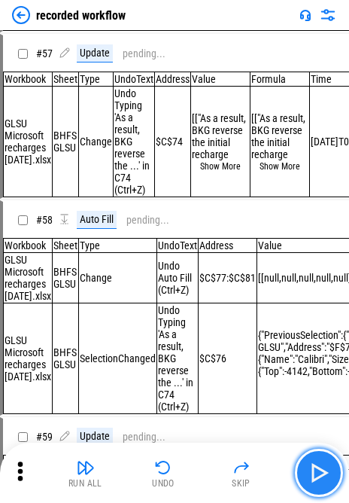
click at [240, 482] on button "button" at bounding box center [319, 473] width 48 height 48
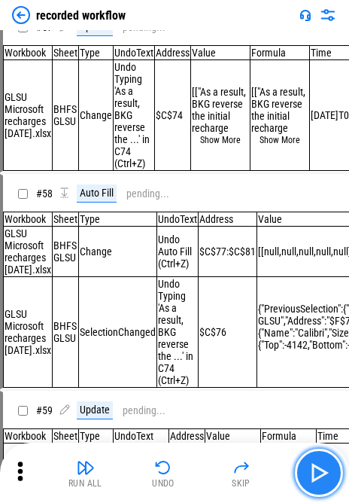
click at [240, 482] on button "button" at bounding box center [319, 473] width 48 height 48
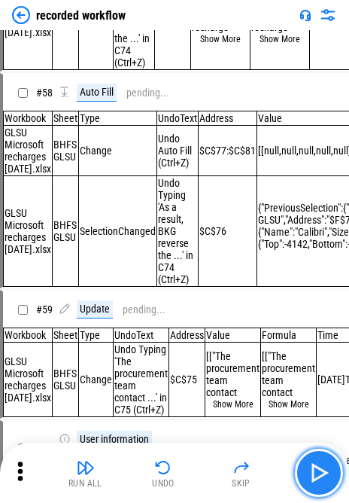
click at [240, 482] on button "button" at bounding box center [319, 473] width 48 height 48
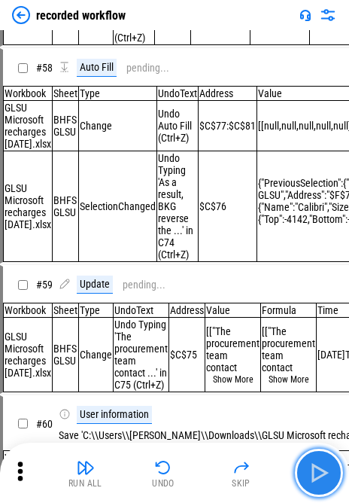
click at [240, 482] on button "button" at bounding box center [319, 473] width 48 height 48
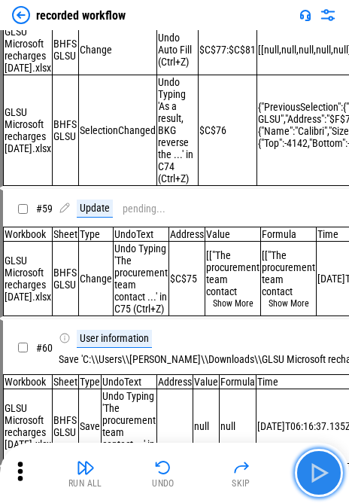
click at [240, 482] on button "button" at bounding box center [319, 473] width 48 height 48
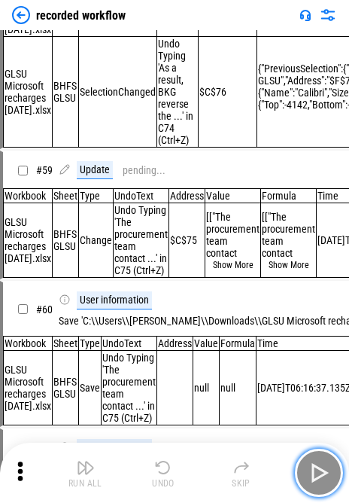
click at [240, 482] on button "button" at bounding box center [319, 473] width 48 height 48
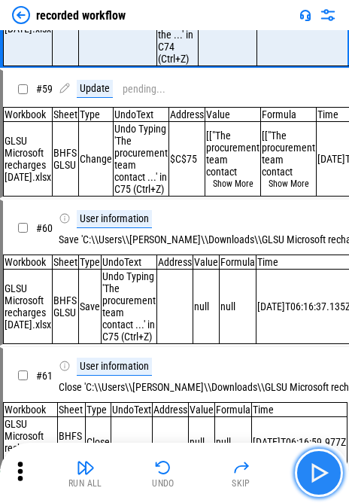
click at [240, 482] on button "button" at bounding box center [319, 473] width 48 height 48
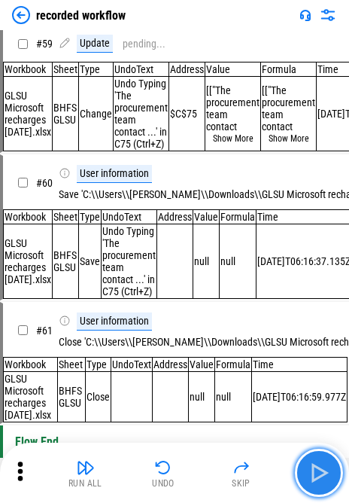
click at [240, 482] on button "button" at bounding box center [319, 473] width 48 height 48
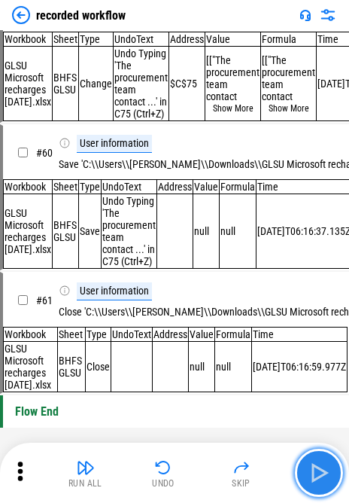
click at [240, 482] on button "button" at bounding box center [319, 473] width 48 height 48
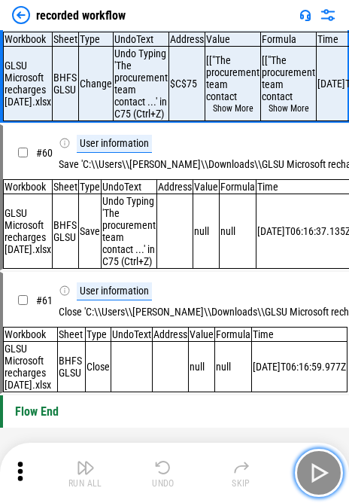
click at [240, 482] on button "button" at bounding box center [319, 473] width 48 height 48
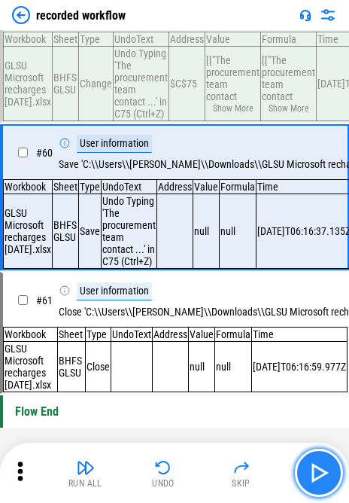
click at [240, 482] on button "button" at bounding box center [319, 473] width 48 height 48
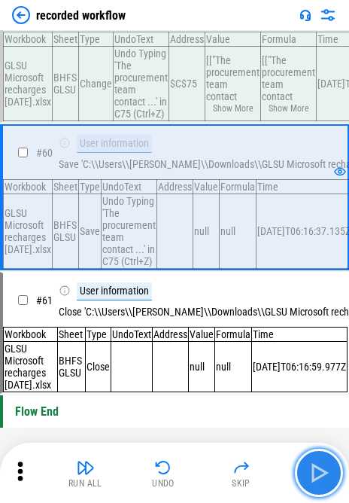
click at [240, 482] on button "button" at bounding box center [319, 473] width 48 height 48
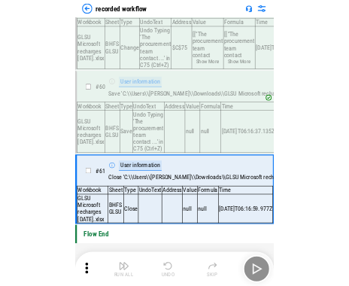
scroll to position [9465, 0]
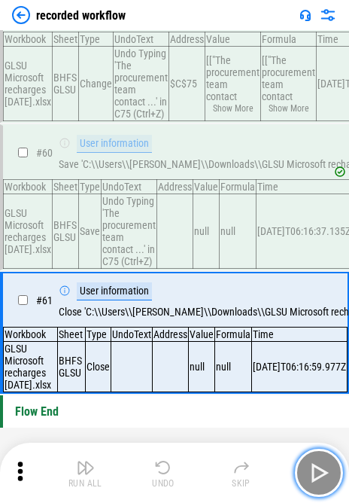
click at [240, 482] on button "button" at bounding box center [319, 473] width 48 height 48
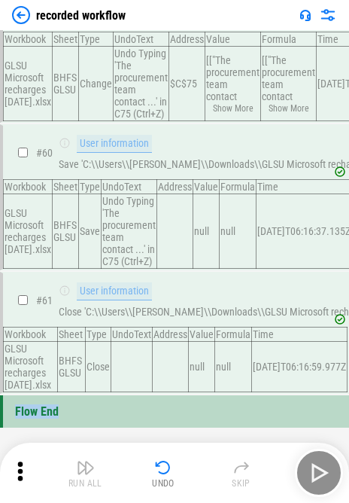
click at [240, 482] on div "Run All Undo Skip" at bounding box center [176, 473] width 334 height 48
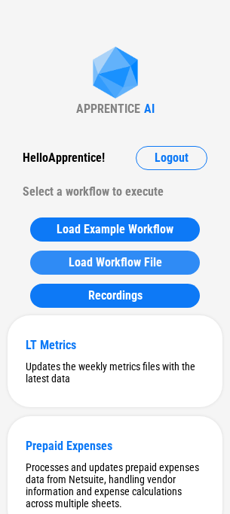
click at [107, 257] on span "Load Workflow File" at bounding box center [114, 263] width 93 height 12
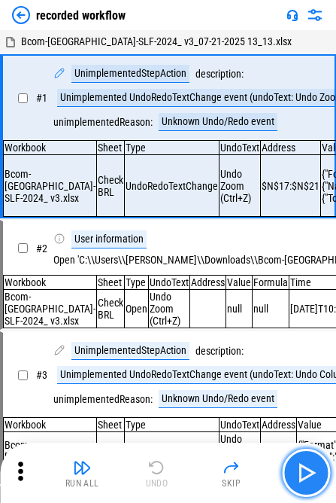
click at [240, 470] on img "button" at bounding box center [306, 473] width 24 height 24
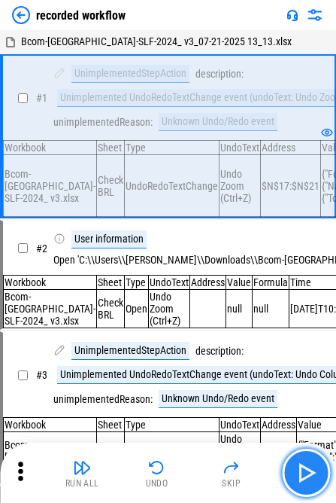
click at [240, 470] on img "button" at bounding box center [306, 473] width 24 height 24
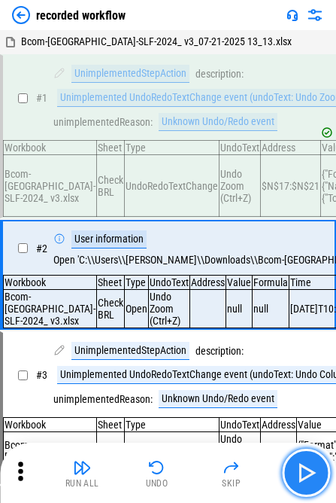
click at [240, 470] on img "button" at bounding box center [306, 473] width 24 height 24
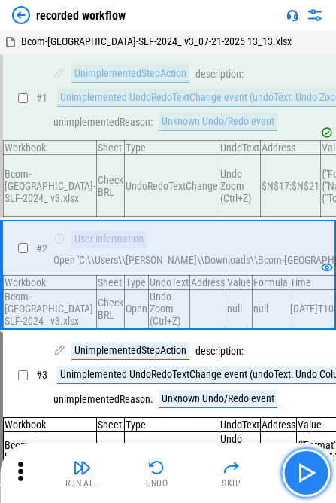
click at [240, 470] on img "button" at bounding box center [306, 473] width 24 height 24
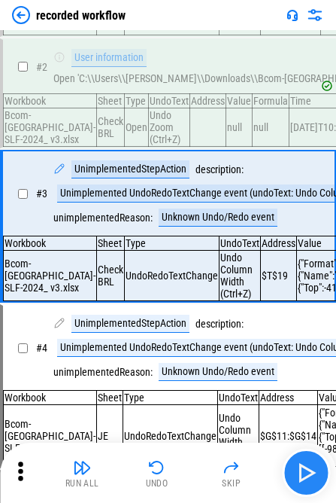
scroll to position [186, 0]
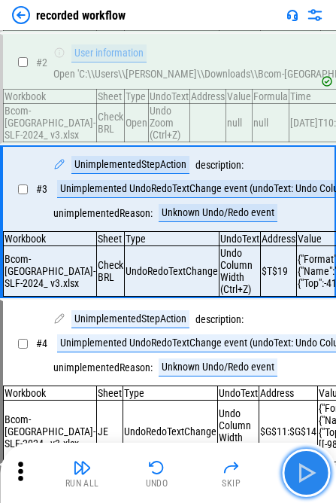
click at [240, 470] on img "button" at bounding box center [306, 473] width 24 height 24
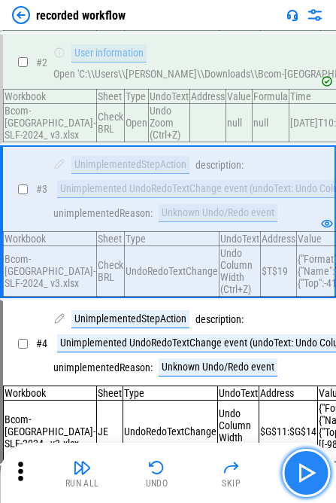
click at [240, 470] on img "button" at bounding box center [306, 473] width 24 height 24
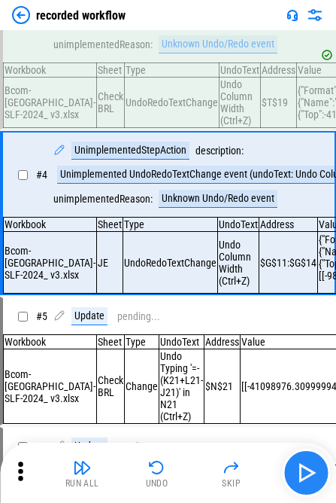
scroll to position [357, 0]
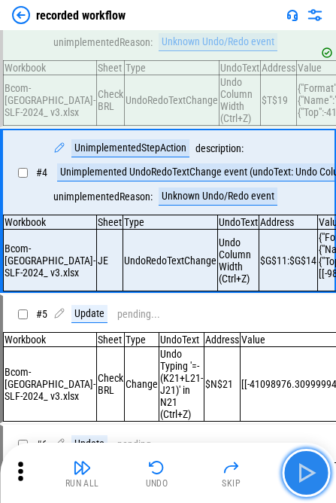
click at [240, 470] on img "button" at bounding box center [306, 473] width 24 height 24
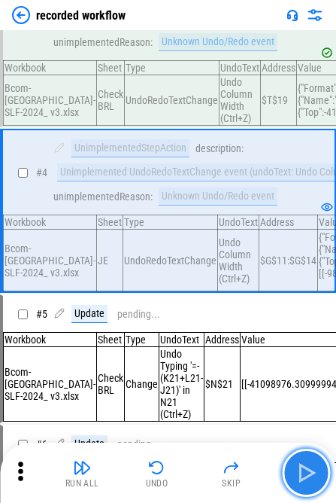
click at [240, 470] on img "button" at bounding box center [306, 473] width 24 height 24
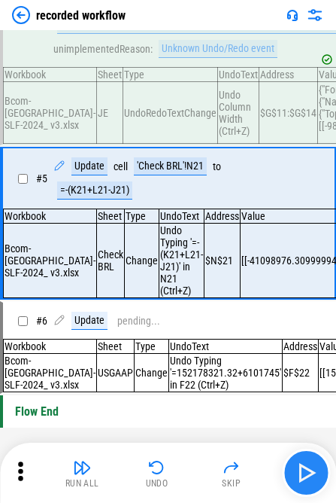
scroll to position [522, 0]
click at [153, 175] on div "'Check BRL'!N21" at bounding box center [170, 166] width 73 height 18
click at [240, 488] on button "button" at bounding box center [306, 473] width 48 height 48
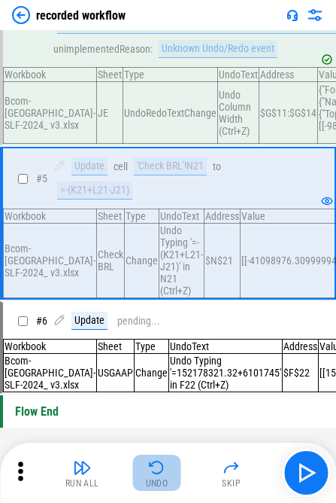
click at [167, 479] on div "Undo" at bounding box center [157, 483] width 23 height 9
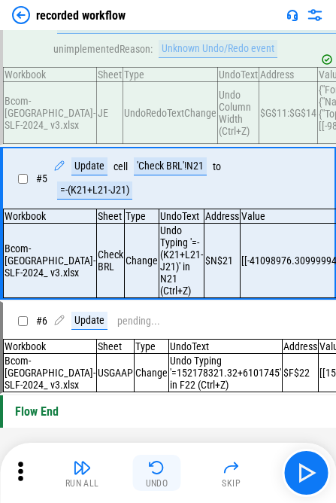
scroll to position [581, 0]
click at [240, 447] on div "Run All Undo Skip" at bounding box center [168, 473] width 336 height 60
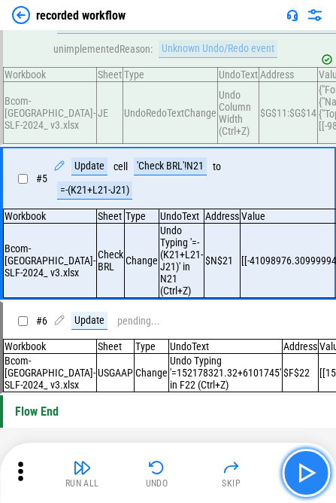
click at [240, 467] on img "button" at bounding box center [306, 473] width 24 height 24
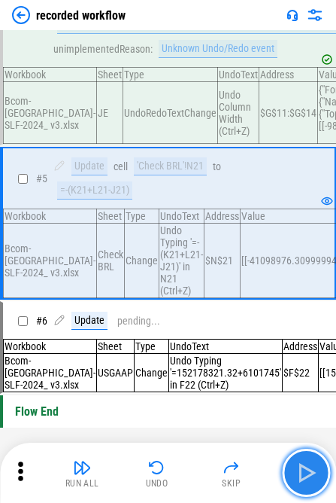
click at [240, 467] on img "button" at bounding box center [306, 473] width 24 height 24
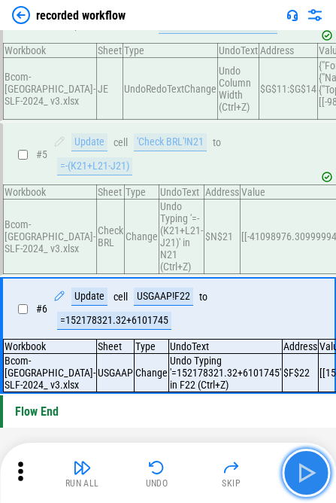
click at [240, 467] on img "button" at bounding box center [306, 473] width 24 height 24
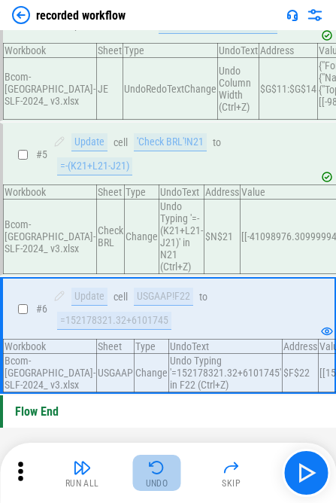
click at [163, 479] on div "Undo" at bounding box center [157, 483] width 23 height 9
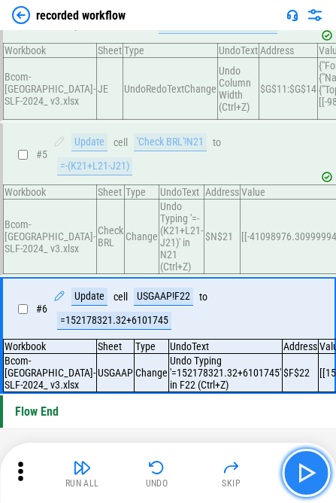
click at [240, 471] on button "button" at bounding box center [306, 473] width 48 height 48
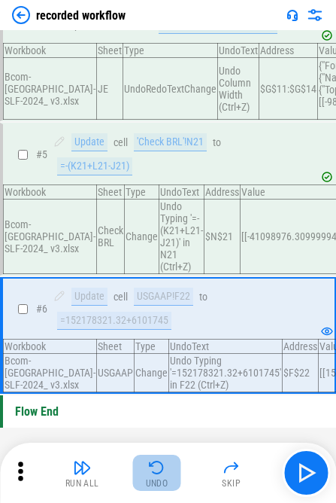
click at [160, 473] on img "button" at bounding box center [157, 467] width 18 height 18
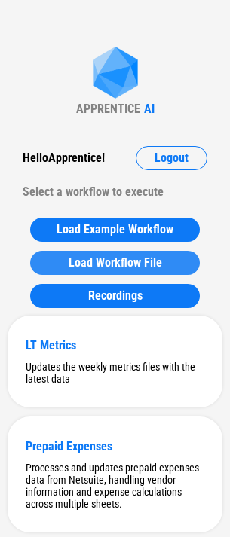
click at [102, 259] on span "Load Workflow File" at bounding box center [114, 263] width 93 height 12
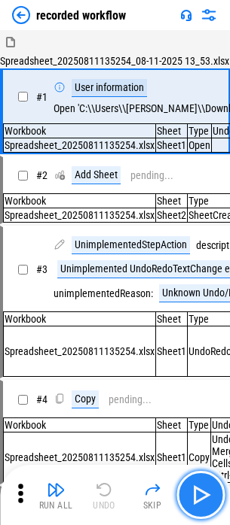
click at [190, 482] on button "button" at bounding box center [200, 495] width 48 height 48
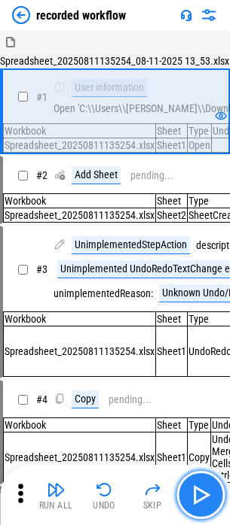
click at [190, 482] on button "button" at bounding box center [200, 495] width 48 height 48
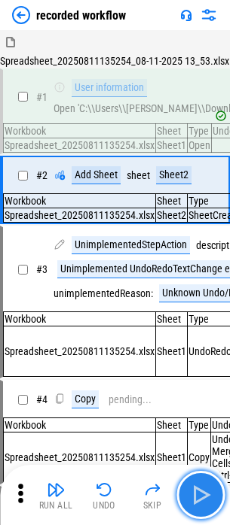
click at [190, 482] on button "button" at bounding box center [200, 495] width 48 height 48
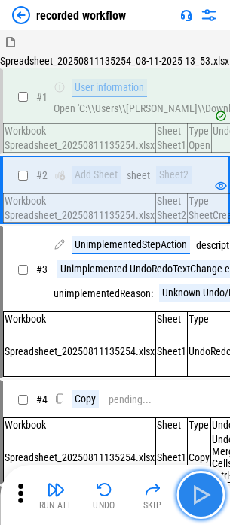
click at [190, 482] on button "button" at bounding box center [200, 495] width 48 height 48
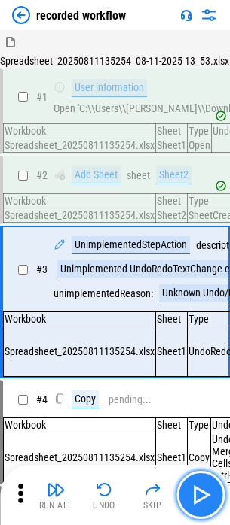
click at [190, 482] on button "button" at bounding box center [200, 495] width 48 height 48
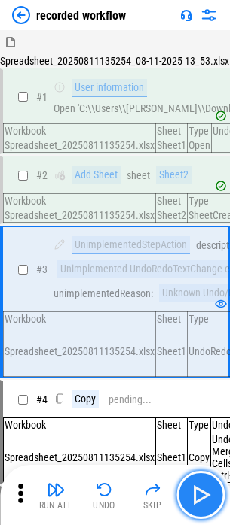
click at [190, 482] on button "button" at bounding box center [200, 495] width 48 height 48
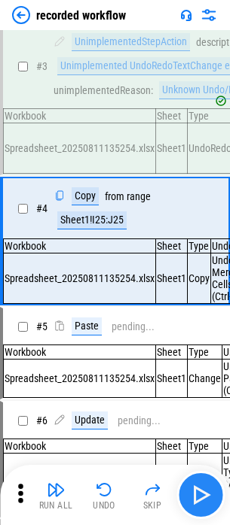
scroll to position [217, 0]
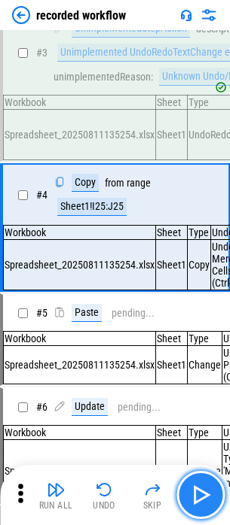
click at [190, 482] on button "button" at bounding box center [200, 495] width 48 height 48
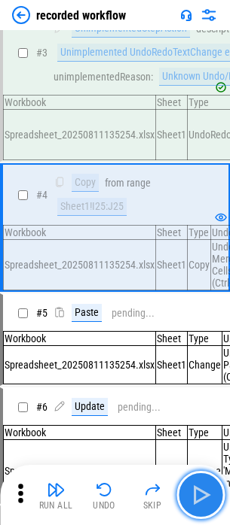
click at [190, 482] on button "button" at bounding box center [200, 495] width 48 height 48
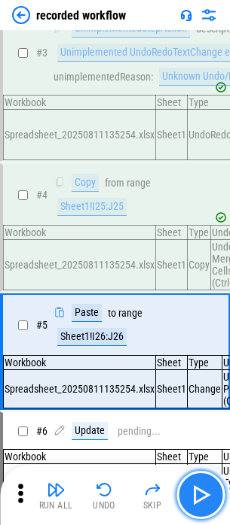
click at [190, 482] on button "button" at bounding box center [200, 495] width 48 height 48
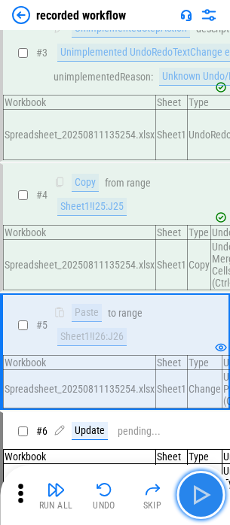
click at [190, 482] on button "button" at bounding box center [200, 495] width 48 height 48
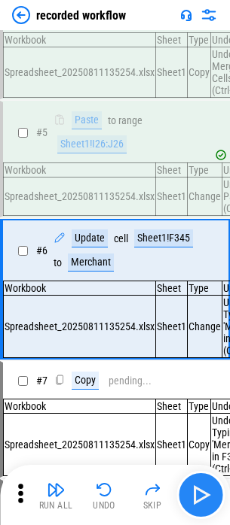
scroll to position [479, 0]
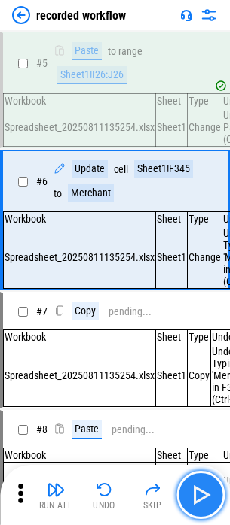
click at [190, 482] on button "button" at bounding box center [200, 495] width 48 height 48
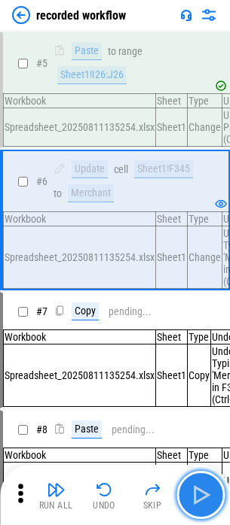
click at [190, 482] on button "button" at bounding box center [200, 495] width 48 height 48
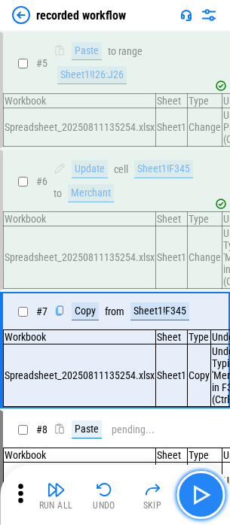
click at [190, 482] on button "button" at bounding box center [200, 495] width 48 height 48
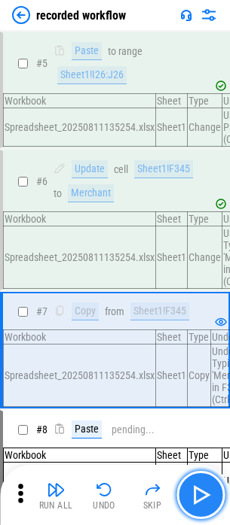
click at [190, 482] on button "button" at bounding box center [200, 495] width 48 height 48
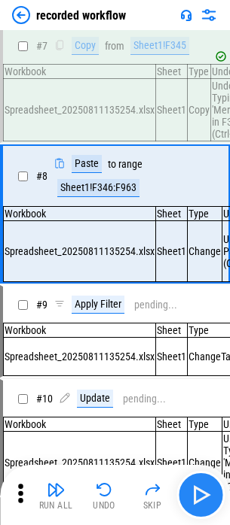
scroll to position [746, 0]
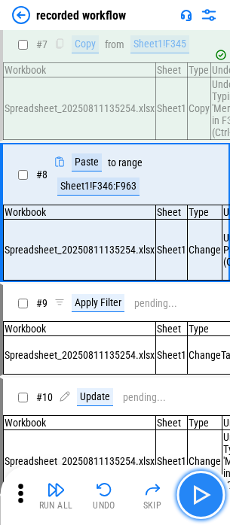
click at [190, 482] on button "button" at bounding box center [200, 495] width 48 height 48
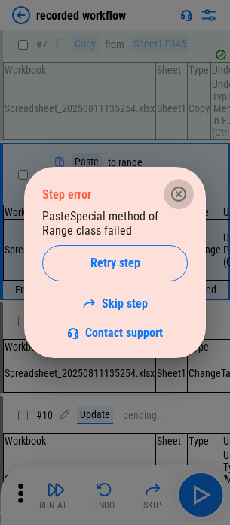
click at [177, 182] on button "button" at bounding box center [178, 194] width 30 height 30
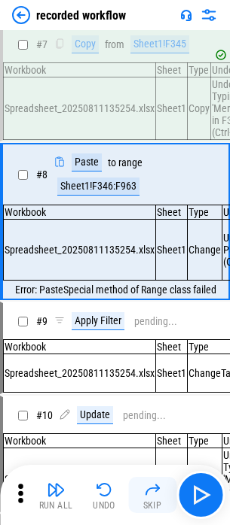
click at [143, 494] on img "button" at bounding box center [152, 490] width 18 height 18
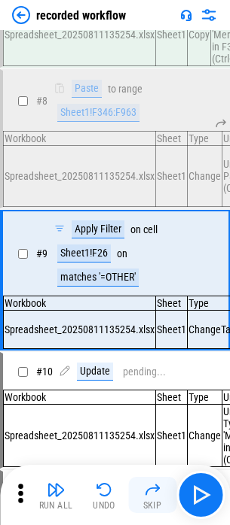
scroll to position [890, 0]
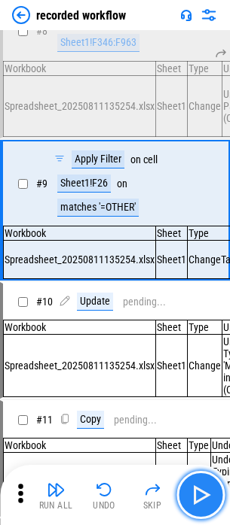
click at [207, 492] on img "button" at bounding box center [200, 495] width 24 height 24
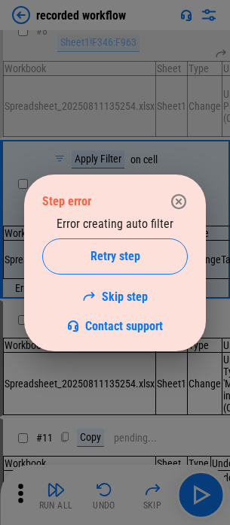
click at [186, 201] on icon "button" at bounding box center [178, 200] width 15 height 15
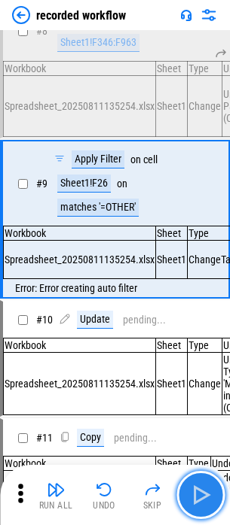
click at [213, 502] on button "button" at bounding box center [200, 495] width 48 height 48
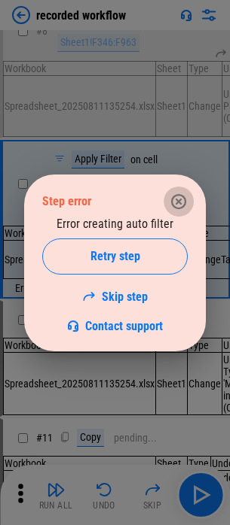
click at [172, 199] on icon "button" at bounding box center [178, 200] width 15 height 15
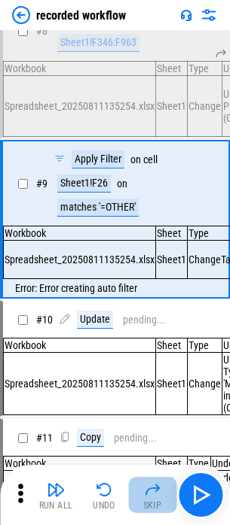
click at [147, 488] on img "button" at bounding box center [152, 490] width 18 height 18
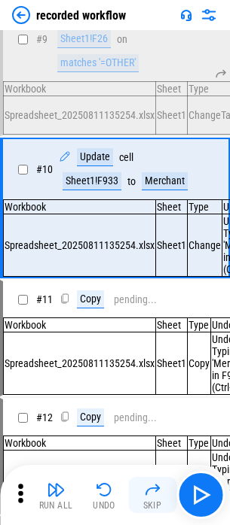
scroll to position [1036, 0]
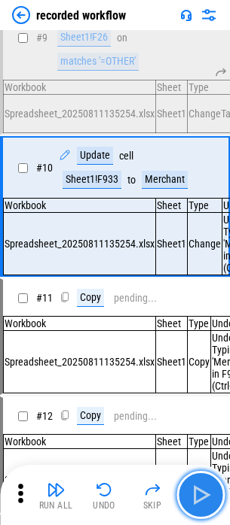
click at [194, 492] on img "button" at bounding box center [200, 495] width 24 height 24
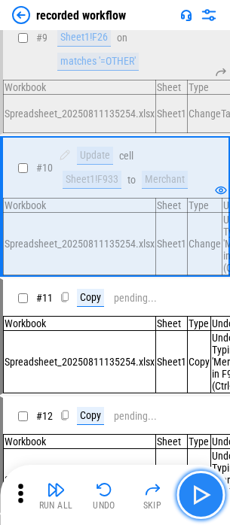
click at [194, 492] on img "button" at bounding box center [200, 495] width 24 height 24
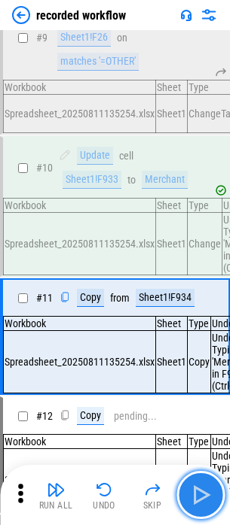
click at [194, 492] on img "button" at bounding box center [200, 495] width 24 height 24
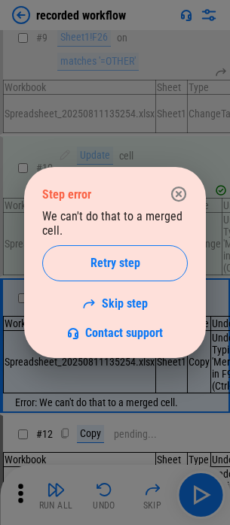
click at [173, 197] on icon "button" at bounding box center [178, 194] width 15 height 15
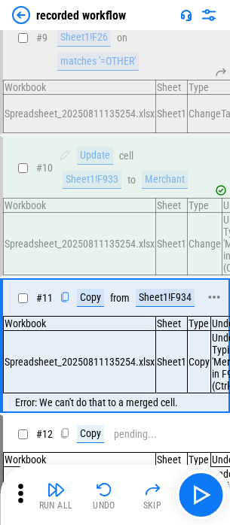
drag, startPoint x: 142, startPoint y: 359, endPoint x: 160, endPoint y: 358, distance: 17.3
click at [144, 307] on div "Sheet1!F934" at bounding box center [164, 298] width 59 height 18
click at [160, 307] on div "Sheet1!F934" at bounding box center [164, 298] width 59 height 18
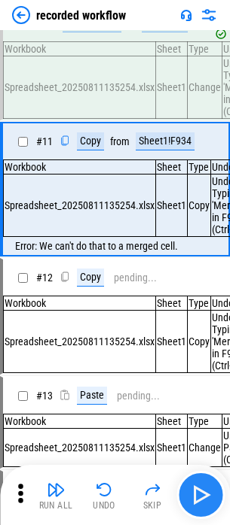
scroll to position [1186, 0]
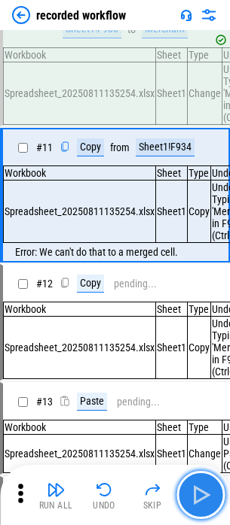
click at [199, 493] on img "button" at bounding box center [200, 495] width 24 height 24
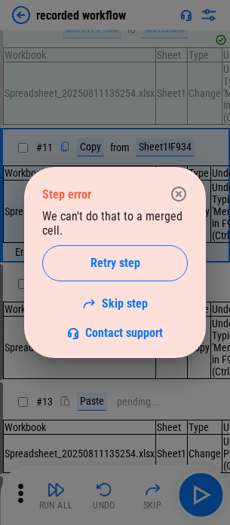
click at [172, 191] on icon "button" at bounding box center [178, 194] width 15 height 15
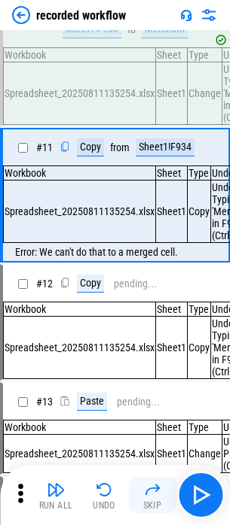
click at [160, 491] on img "button" at bounding box center [152, 490] width 18 height 18
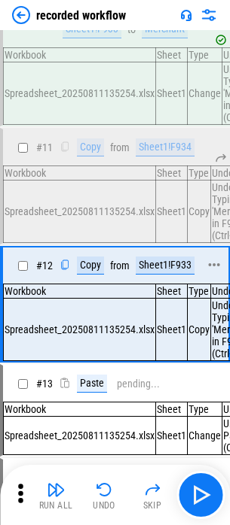
click at [172, 275] on div "Sheet1!F933" at bounding box center [164, 266] width 59 height 18
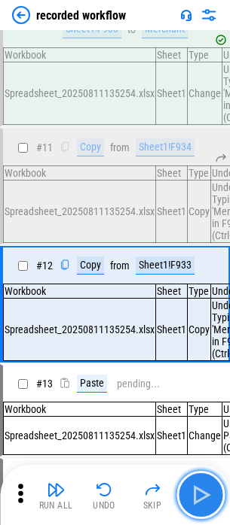
click at [199, 498] on img "button" at bounding box center [200, 495] width 24 height 24
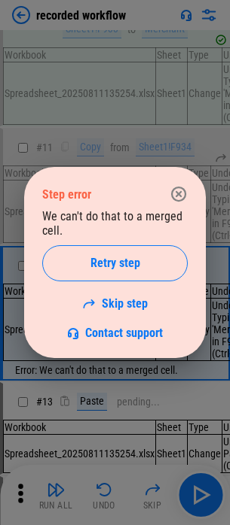
click at [186, 195] on icon "button" at bounding box center [178, 194] width 15 height 15
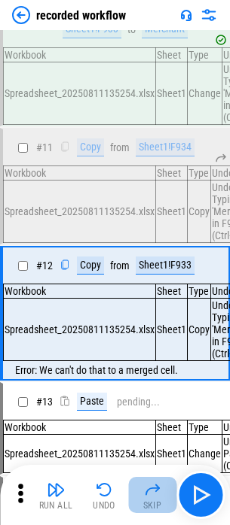
click at [148, 486] on img "button" at bounding box center [152, 490] width 18 height 18
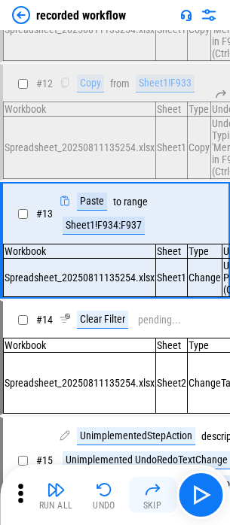
scroll to position [1415, 0]
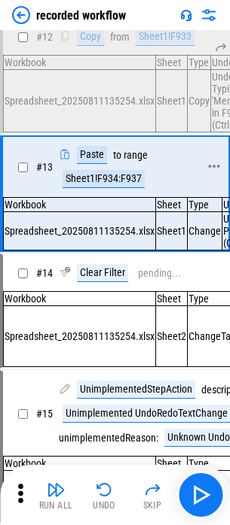
click at [108, 188] on div "Sheet1!F934:F937" at bounding box center [103, 179] width 82 height 18
click at [105, 188] on div "Sheet1!F934:F937" at bounding box center [103, 179] width 82 height 18
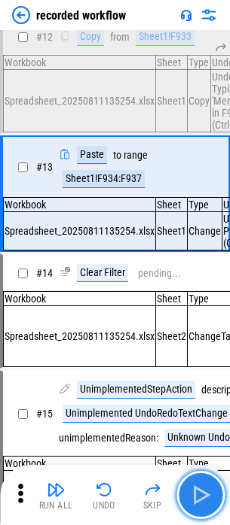
click at [208, 481] on button "button" at bounding box center [200, 495] width 48 height 48
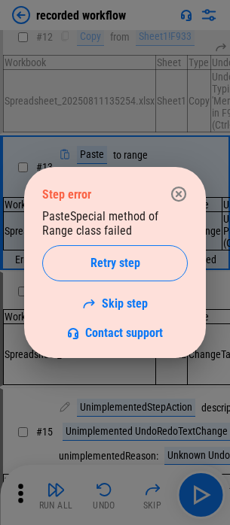
click at [192, 202] on div "Step error PasteSpecial method of Range class failed Retry step Skip step Conta…" at bounding box center [114, 262] width 181 height 191
click at [193, 199] on div "Step error PasteSpecial method of Range class failed Retry step Skip step Conta…" at bounding box center [114, 262] width 181 height 191
click at [188, 196] on button "button" at bounding box center [178, 194] width 30 height 30
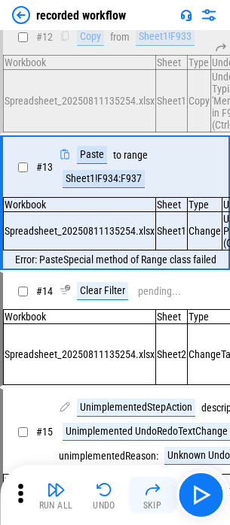
click at [162, 496] on button "Skip" at bounding box center [152, 495] width 48 height 36
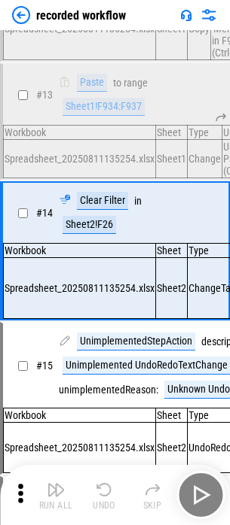
scroll to position [1547, 0]
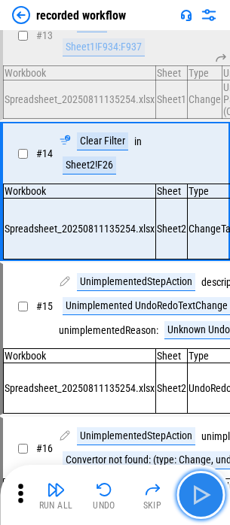
click at [202, 501] on img "button" at bounding box center [200, 495] width 24 height 24
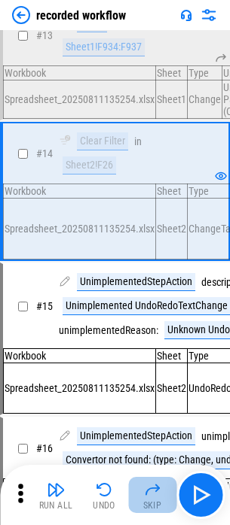
click at [148, 498] on img "button" at bounding box center [152, 490] width 18 height 18
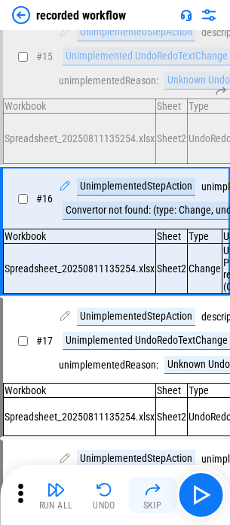
scroll to position [1862, 0]
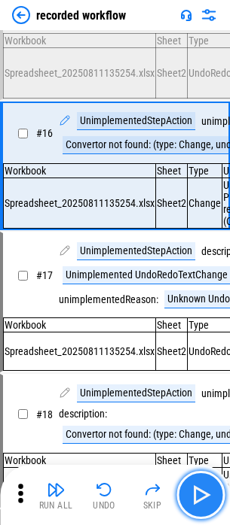
click at [191, 497] on img "button" at bounding box center [200, 495] width 24 height 24
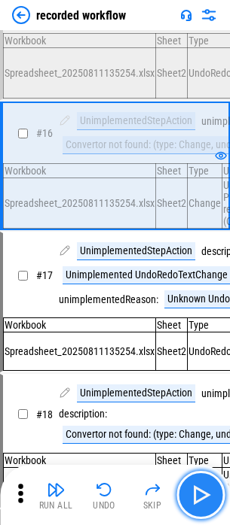
click at [191, 497] on img "button" at bounding box center [200, 495] width 24 height 24
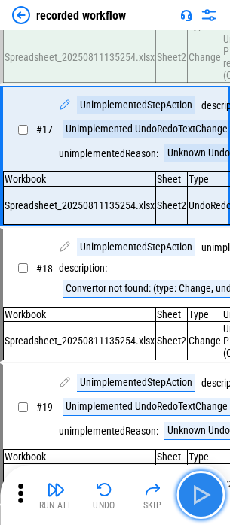
click at [191, 497] on img "button" at bounding box center [200, 495] width 24 height 24
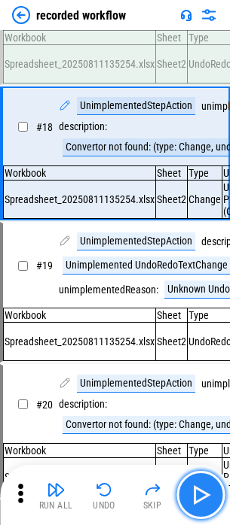
click at [191, 497] on img "button" at bounding box center [200, 495] width 24 height 24
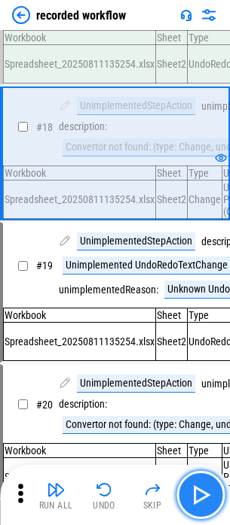
click at [191, 497] on img "button" at bounding box center [200, 495] width 24 height 24
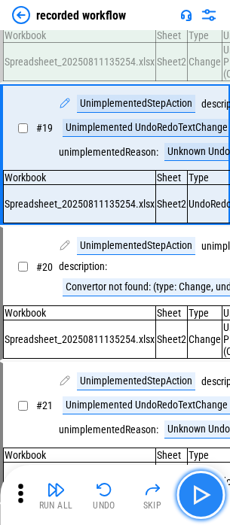
click at [191, 497] on img "button" at bounding box center [200, 495] width 24 height 24
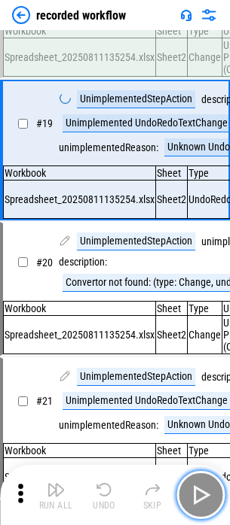
click at [191, 497] on img "button" at bounding box center [200, 495] width 24 height 24
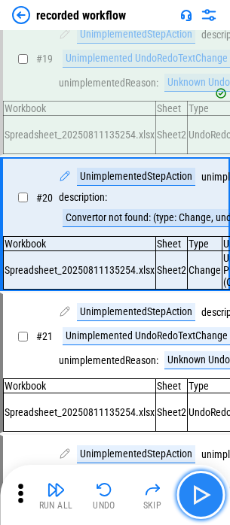
click at [191, 497] on img "button" at bounding box center [200, 495] width 24 height 24
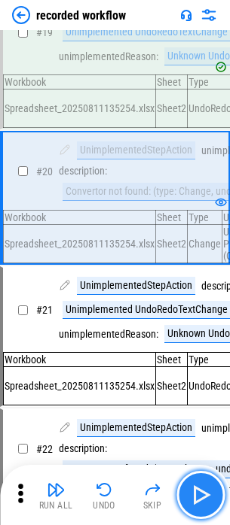
click at [191, 497] on img "button" at bounding box center [200, 495] width 24 height 24
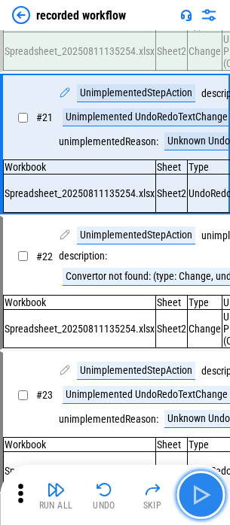
click at [191, 497] on img "button" at bounding box center [200, 495] width 24 height 24
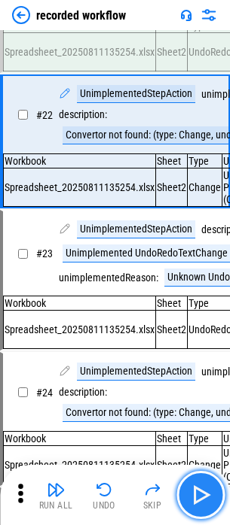
click at [191, 497] on img "button" at bounding box center [200, 495] width 24 height 24
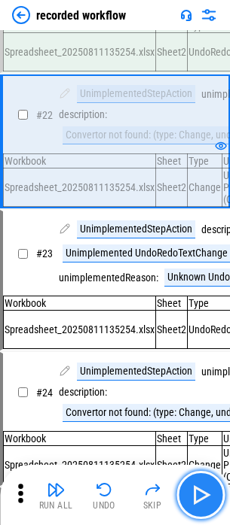
click at [191, 497] on img "button" at bounding box center [200, 495] width 24 height 24
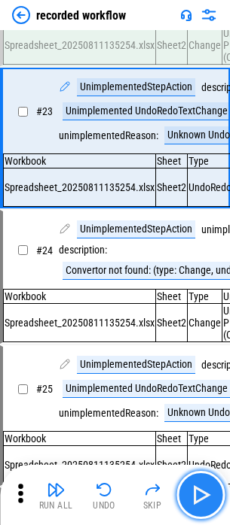
click at [191, 497] on img "button" at bounding box center [200, 495] width 24 height 24
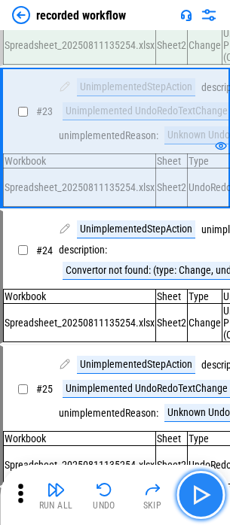
click at [191, 497] on img "button" at bounding box center [200, 495] width 24 height 24
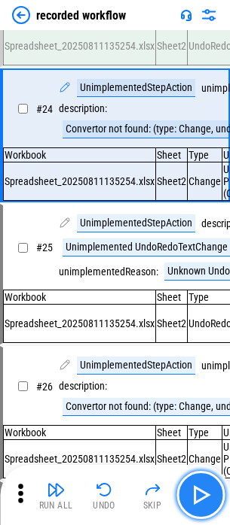
click at [191, 497] on img "button" at bounding box center [200, 495] width 24 height 24
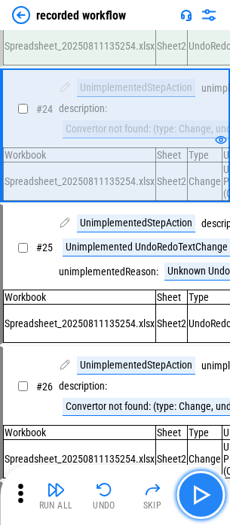
click at [191, 497] on img "button" at bounding box center [200, 495] width 24 height 24
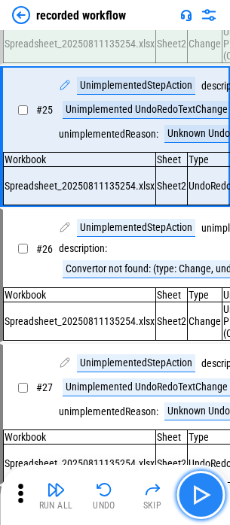
click at [191, 497] on img "button" at bounding box center [200, 495] width 24 height 24
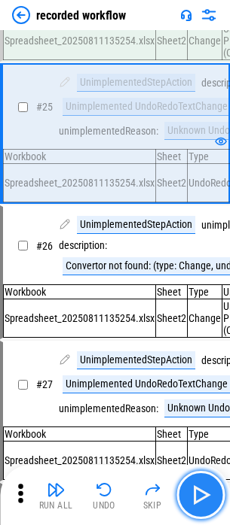
click at [191, 497] on img "button" at bounding box center [200, 495] width 24 height 24
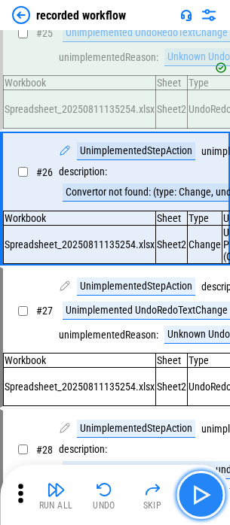
click at [191, 497] on img "button" at bounding box center [200, 495] width 24 height 24
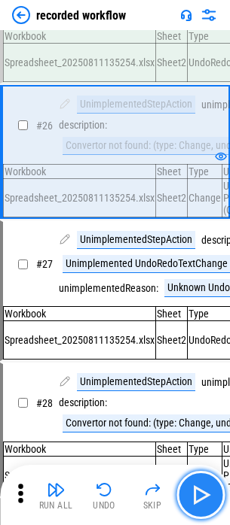
click at [191, 497] on img "button" at bounding box center [200, 495] width 24 height 24
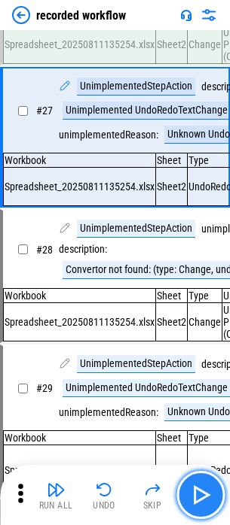
click at [191, 497] on img "button" at bounding box center [200, 495] width 24 height 24
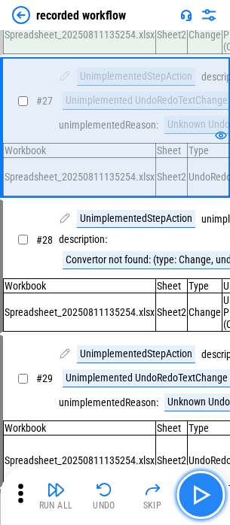
click at [191, 497] on img "button" at bounding box center [200, 495] width 24 height 24
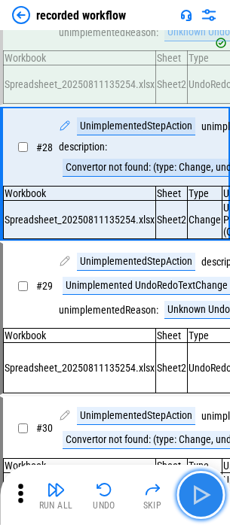
click at [191, 497] on img "button" at bounding box center [200, 495] width 24 height 24
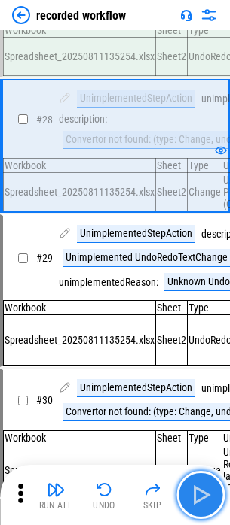
click at [191, 497] on img "button" at bounding box center [200, 495] width 24 height 24
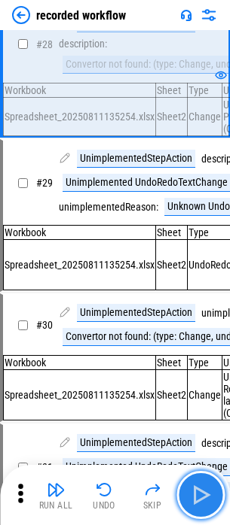
click at [191, 497] on img "button" at bounding box center [200, 495] width 24 height 24
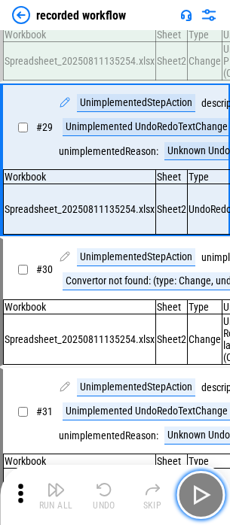
click at [193, 497] on img "button" at bounding box center [200, 495] width 24 height 24
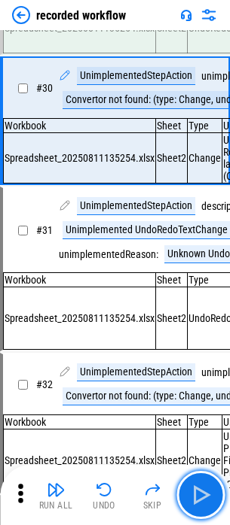
click at [194, 497] on img "button" at bounding box center [200, 495] width 24 height 24
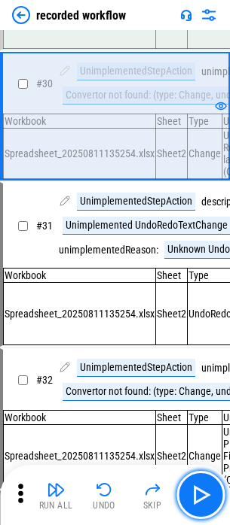
click at [194, 497] on img "button" at bounding box center [200, 495] width 24 height 24
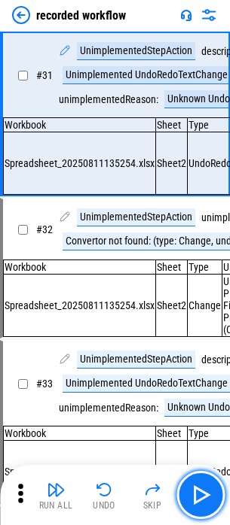
click at [194, 497] on img "button" at bounding box center [200, 495] width 24 height 24
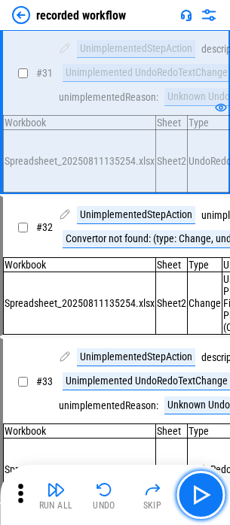
click at [194, 497] on img "button" at bounding box center [200, 495] width 24 height 24
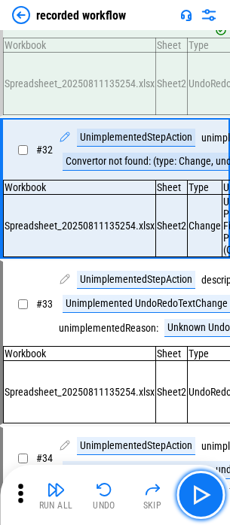
click at [194, 497] on img "button" at bounding box center [200, 495] width 24 height 24
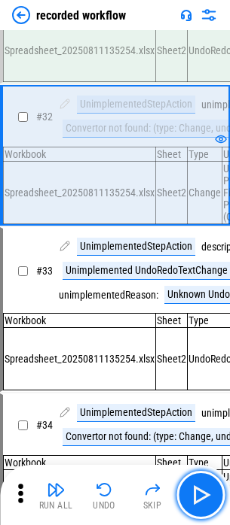
click at [194, 497] on img "button" at bounding box center [200, 495] width 24 height 24
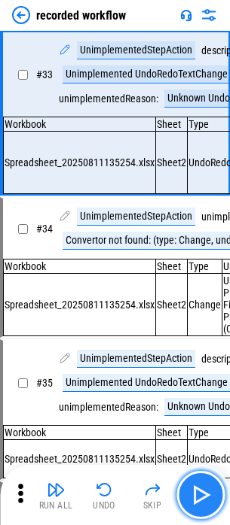
click at [196, 496] on img "button" at bounding box center [200, 495] width 24 height 24
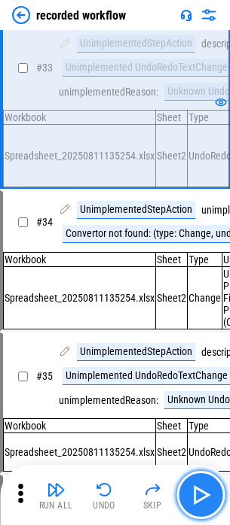
click at [199, 499] on img "button" at bounding box center [200, 495] width 24 height 24
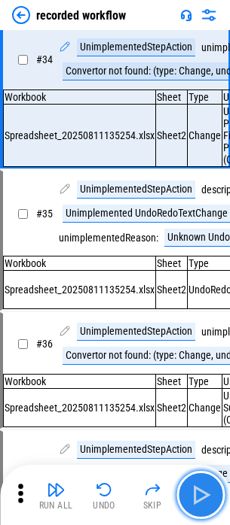
click at [199, 499] on img "button" at bounding box center [200, 495] width 24 height 24
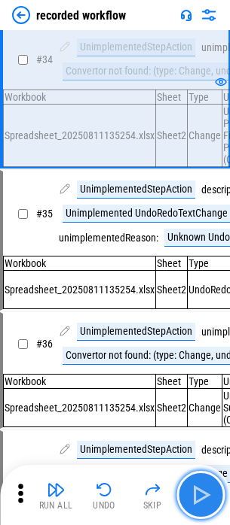
click at [199, 499] on img "button" at bounding box center [200, 495] width 24 height 24
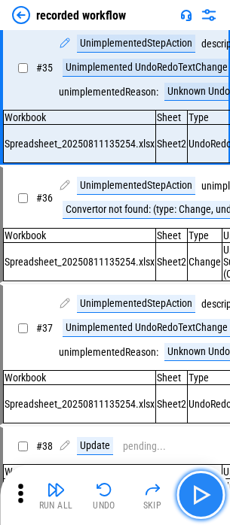
click at [199, 499] on img "button" at bounding box center [200, 495] width 24 height 24
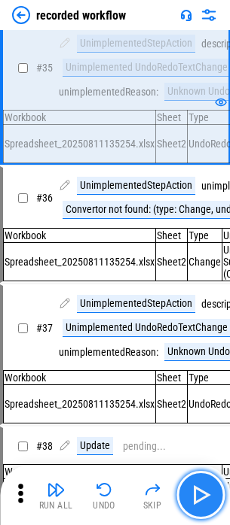
click at [199, 499] on img "button" at bounding box center [200, 495] width 24 height 24
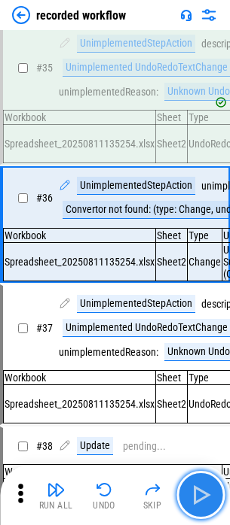
click at [199, 499] on img "button" at bounding box center [200, 495] width 24 height 24
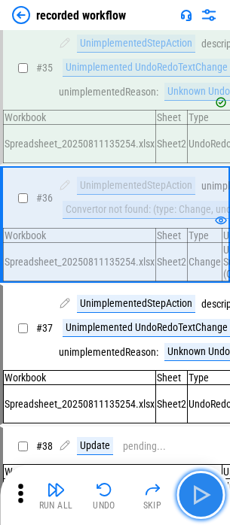
click at [199, 499] on img "button" at bounding box center [200, 495] width 24 height 24
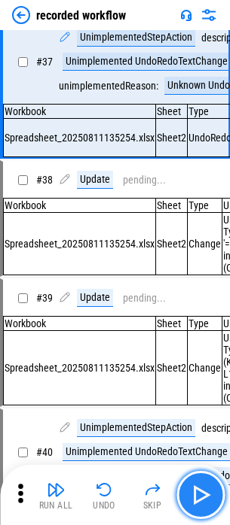
click at [199, 499] on img "button" at bounding box center [200, 495] width 24 height 24
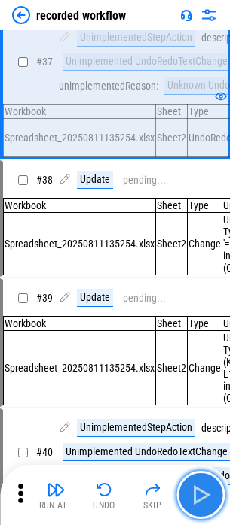
click at [199, 499] on img "button" at bounding box center [200, 495] width 24 height 24
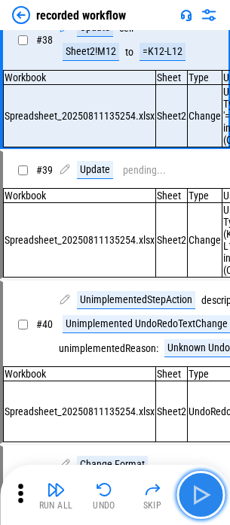
click at [199, 499] on img "button" at bounding box center [200, 495] width 24 height 24
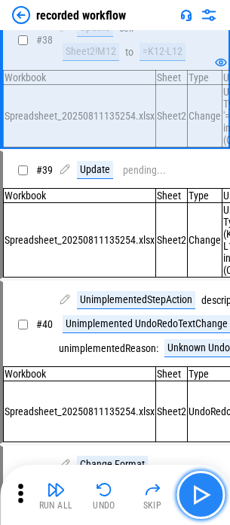
click at [199, 497] on img "button" at bounding box center [200, 495] width 24 height 24
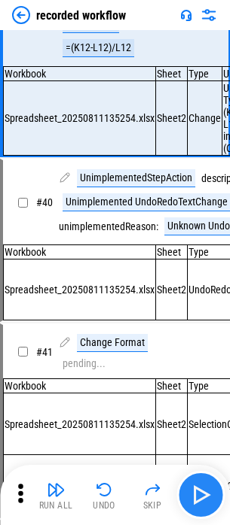
scroll to position [5227, 0]
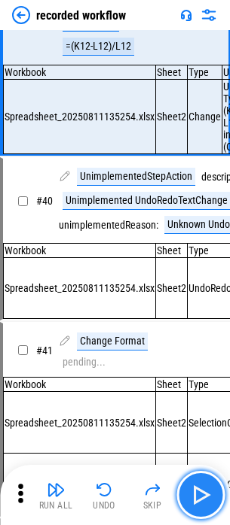
click at [199, 497] on img "button" at bounding box center [200, 495] width 24 height 24
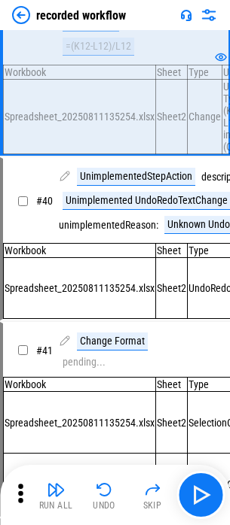
click at [93, 56] on div "=(K12-L12)/L12" at bounding box center [97, 47] width 71 height 18
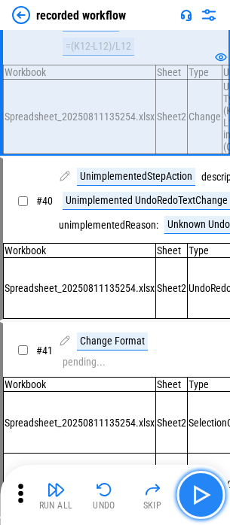
click at [196, 480] on button "button" at bounding box center [200, 495] width 48 height 48
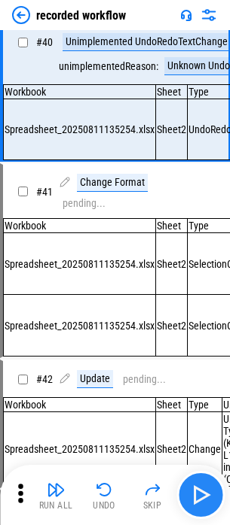
scroll to position [5403, 0]
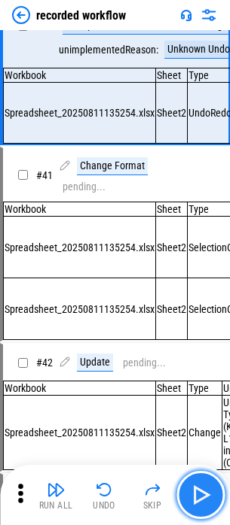
click at [196, 480] on button "button" at bounding box center [200, 495] width 48 height 48
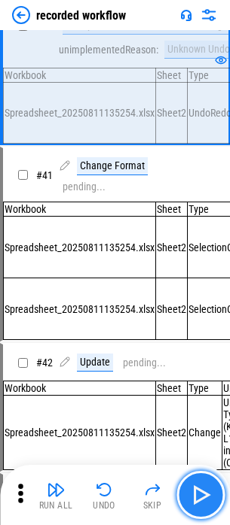
click at [196, 480] on button "button" at bounding box center [200, 495] width 48 height 48
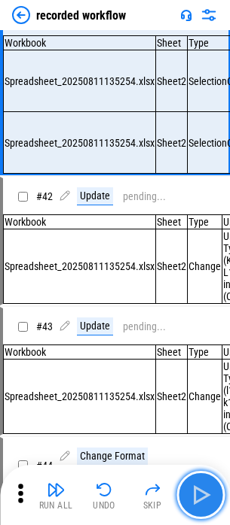
click at [196, 480] on button "button" at bounding box center [200, 495] width 48 height 48
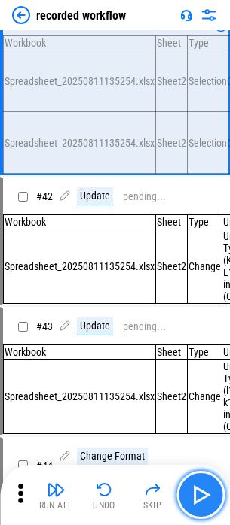
click at [196, 480] on button "button" at bounding box center [200, 495] width 48 height 48
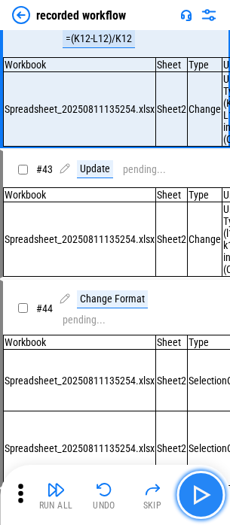
click at [196, 480] on button "button" at bounding box center [200, 495] width 48 height 48
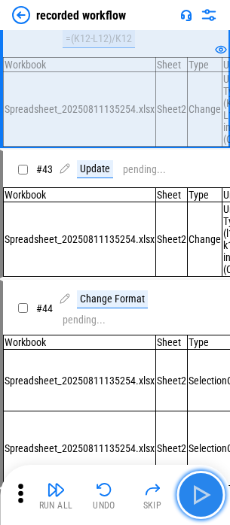
click at [196, 480] on button "button" at bounding box center [200, 495] width 48 height 48
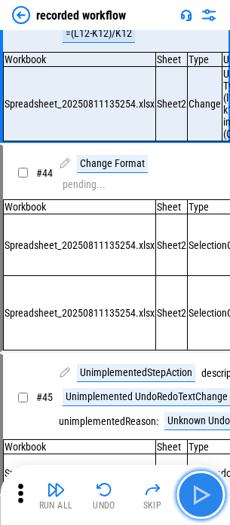
click at [196, 480] on button "button" at bounding box center [200, 495] width 48 height 48
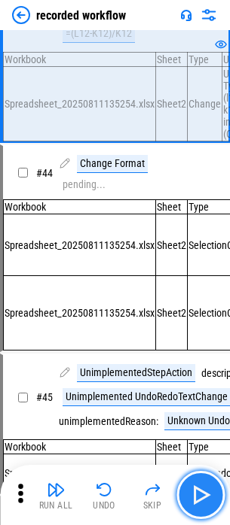
click at [196, 480] on button "button" at bounding box center [200, 495] width 48 height 48
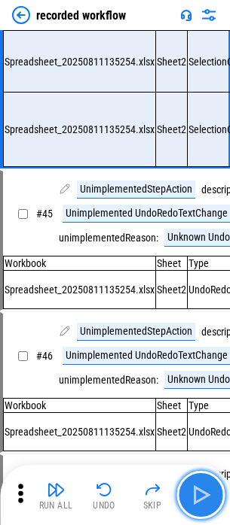
click at [196, 480] on button "button" at bounding box center [200, 495] width 48 height 48
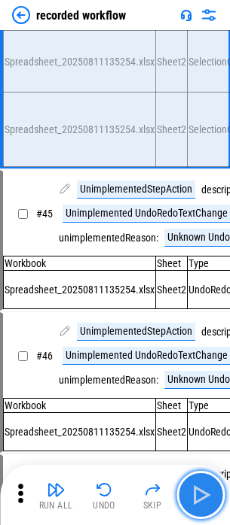
click at [196, 480] on button "button" at bounding box center [200, 495] width 48 height 48
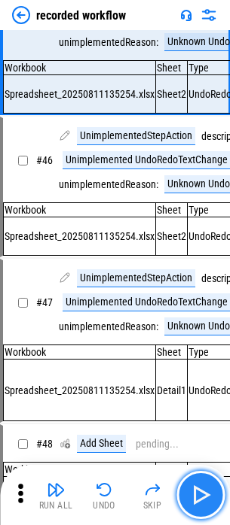
click at [196, 480] on button "button" at bounding box center [200, 495] width 48 height 48
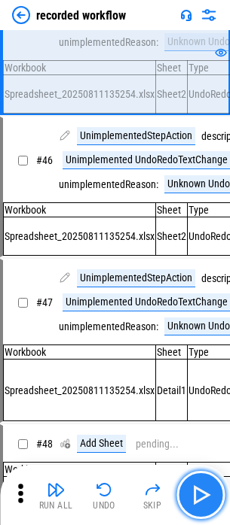
click at [196, 480] on button "button" at bounding box center [200, 495] width 48 height 48
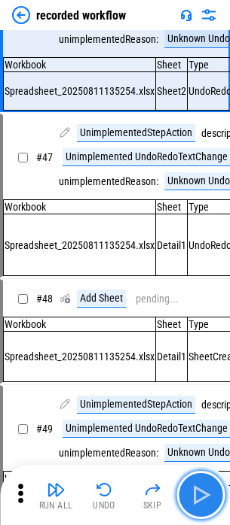
click at [196, 480] on button "button" at bounding box center [200, 495] width 48 height 48
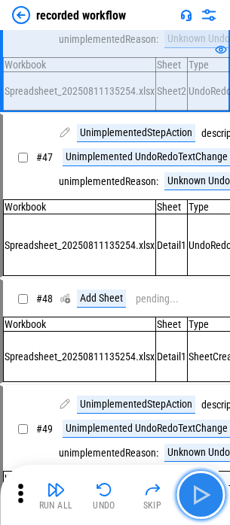
click at [196, 480] on button "button" at bounding box center [200, 495] width 48 height 48
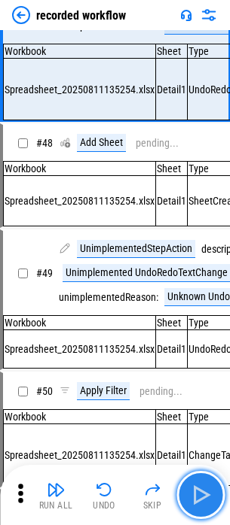
click at [196, 480] on button "button" at bounding box center [200, 495] width 48 height 48
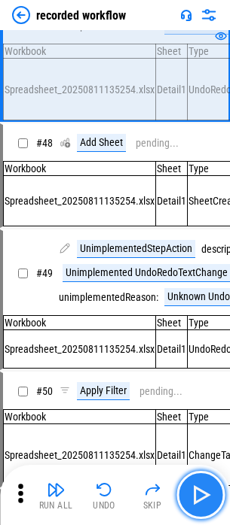
click at [196, 480] on button "button" at bounding box center [200, 495] width 48 height 48
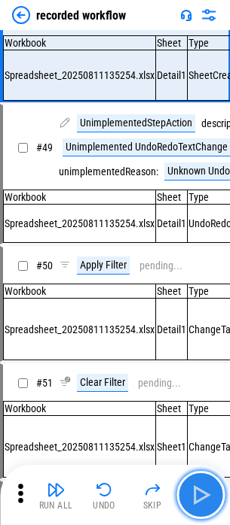
click at [196, 480] on button "button" at bounding box center [200, 495] width 48 height 48
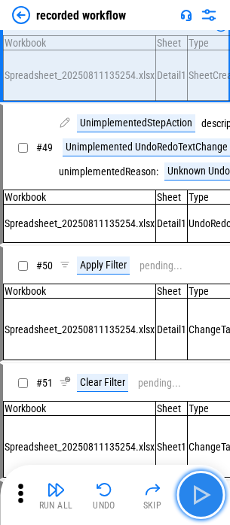
click at [196, 480] on button "button" at bounding box center [200, 495] width 48 height 48
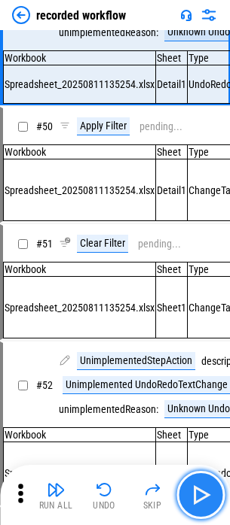
click at [196, 480] on button "button" at bounding box center [200, 495] width 48 height 48
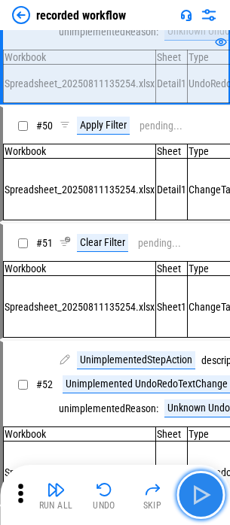
click at [196, 480] on button "button" at bounding box center [200, 495] width 48 height 48
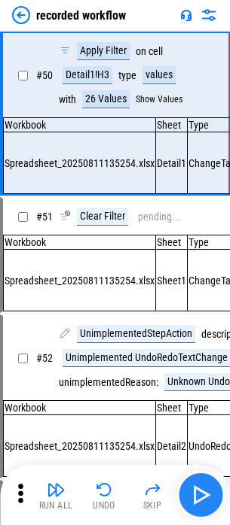
scroll to position [7146, 0]
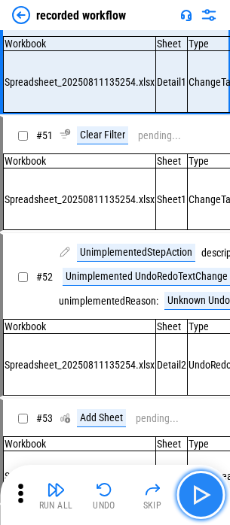
click at [196, 480] on button "button" at bounding box center [200, 495] width 48 height 48
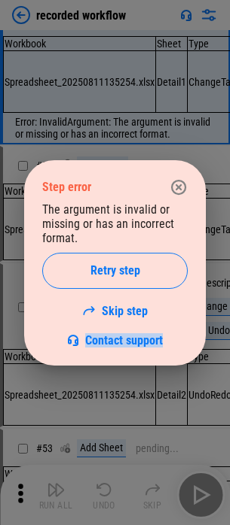
click at [196, 480] on div "Step error The argument is invalid or missing or has an incorrect format. Retry…" at bounding box center [115, 262] width 230 height 525
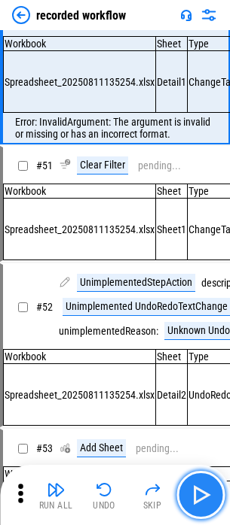
click at [196, 480] on button "button" at bounding box center [200, 495] width 48 height 48
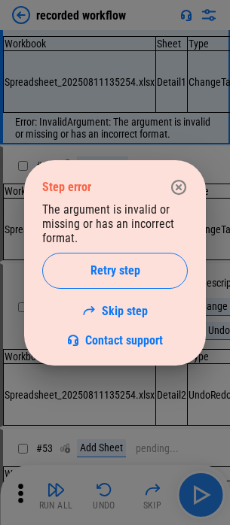
click at [196, 480] on div "Step error The argument is invalid or missing or has an incorrect format. Retry…" at bounding box center [115, 262] width 230 height 525
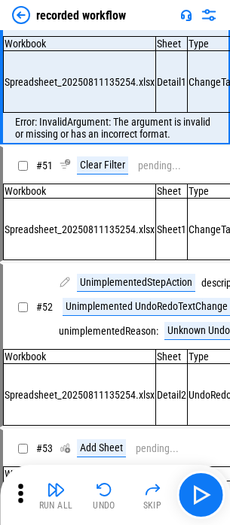
drag, startPoint x: 79, startPoint y: 223, endPoint x: 98, endPoint y: 231, distance: 20.6
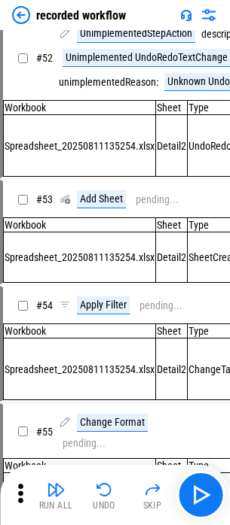
scroll to position [7312, 0]
